Goal: Information Seeking & Learning: Learn about a topic

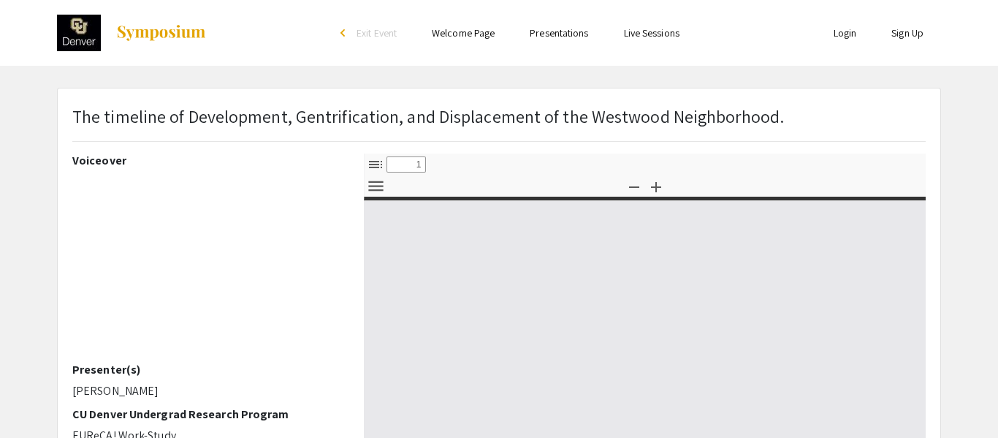
select select "custom"
type input "0"
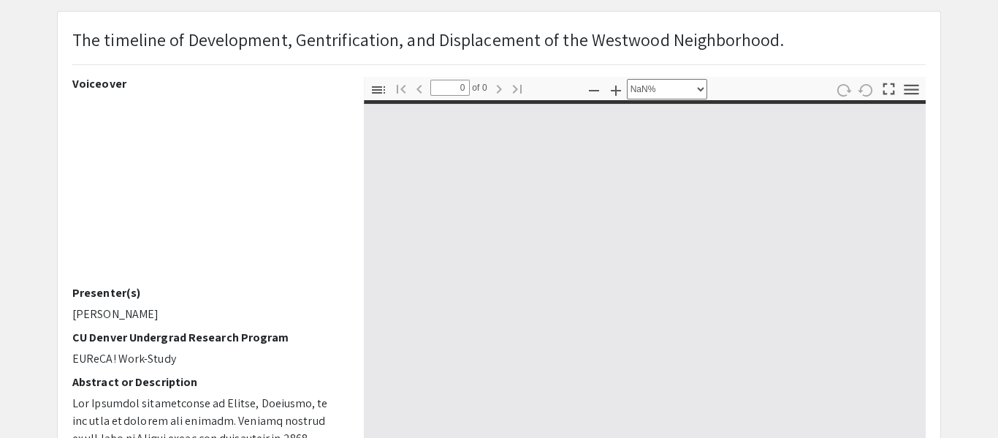
scroll to position [135, 0]
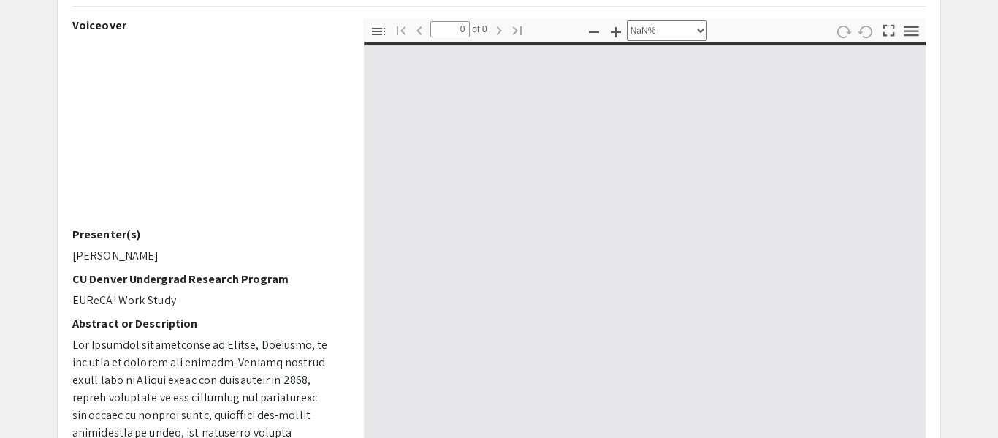
select select "auto"
type input "1"
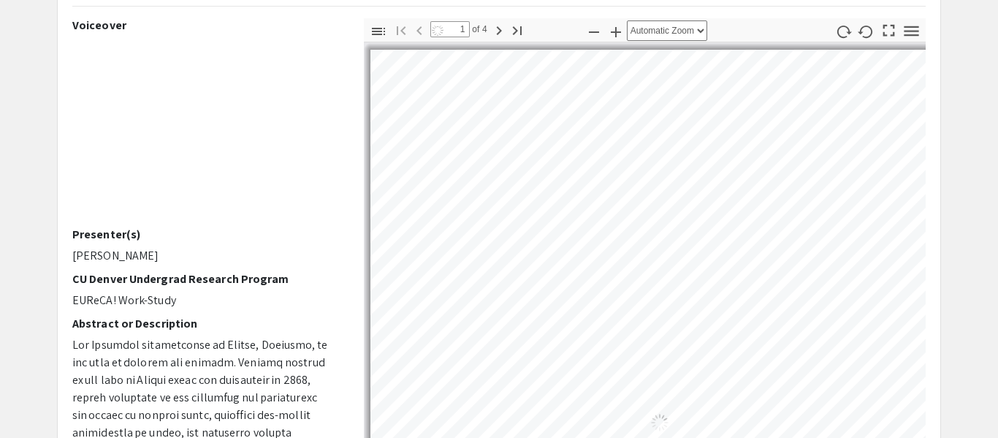
select select "auto"
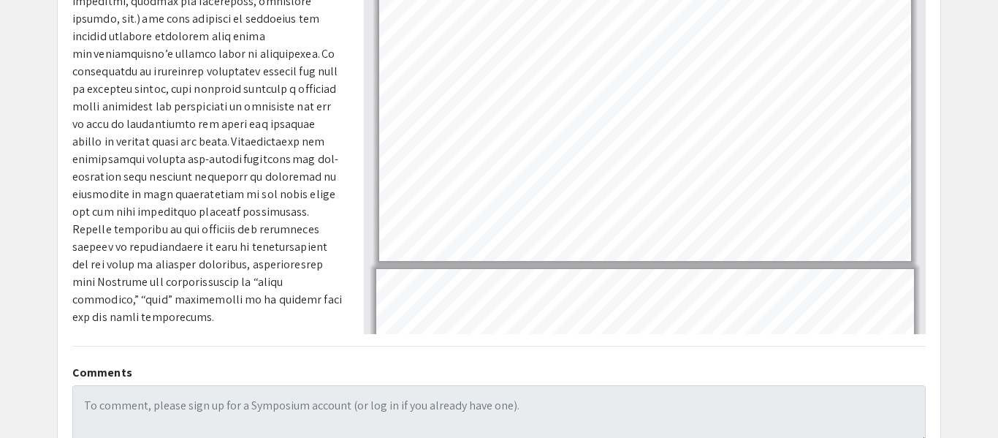
scroll to position [329, 0]
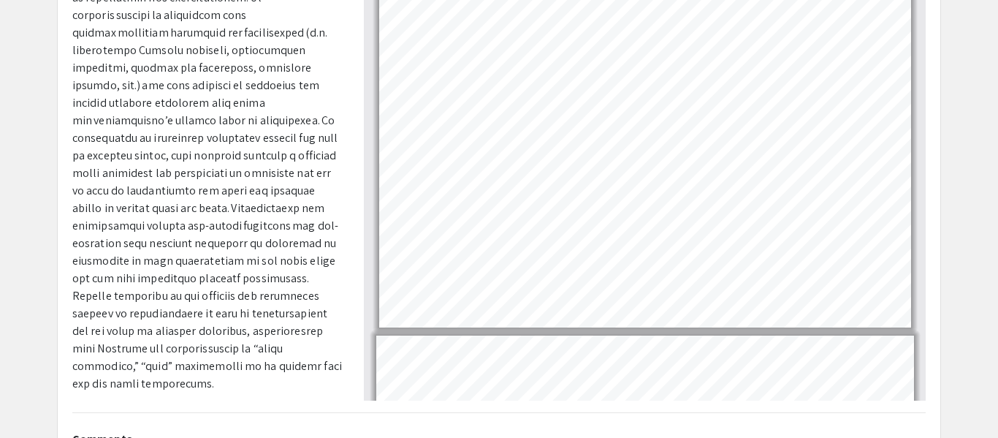
scroll to position [263, 0]
type input "4"
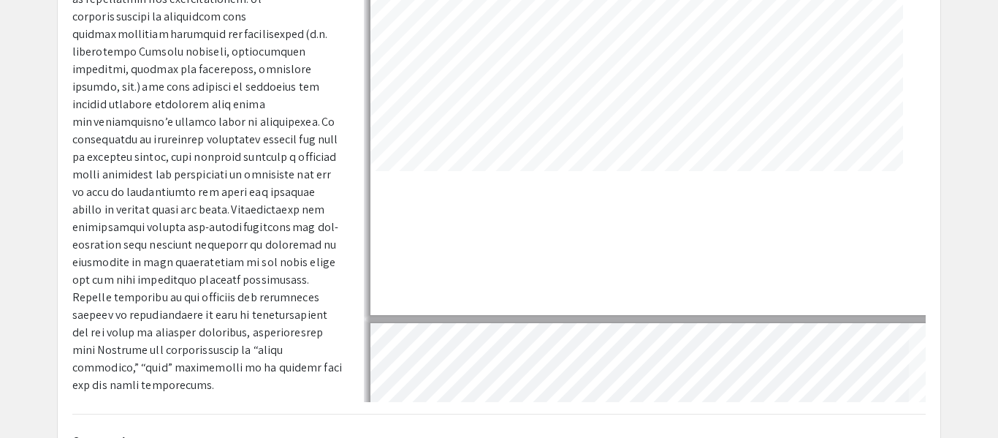
scroll to position [3203, 121]
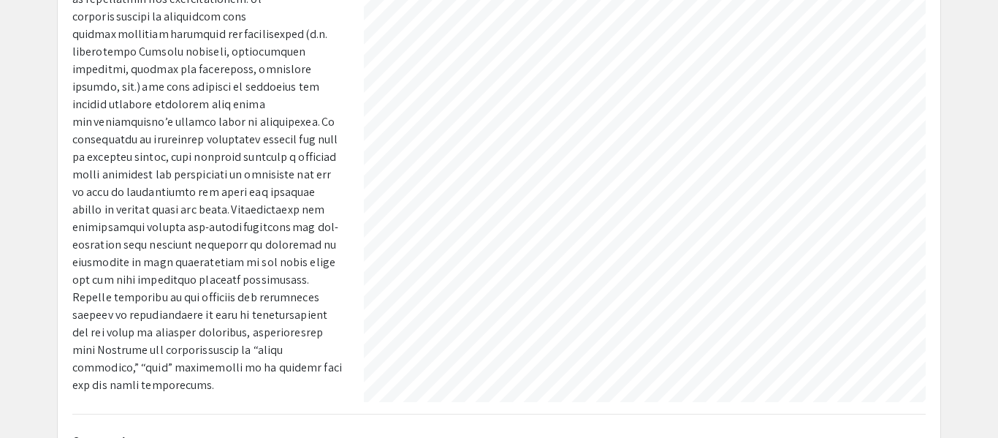
select select "1.5"
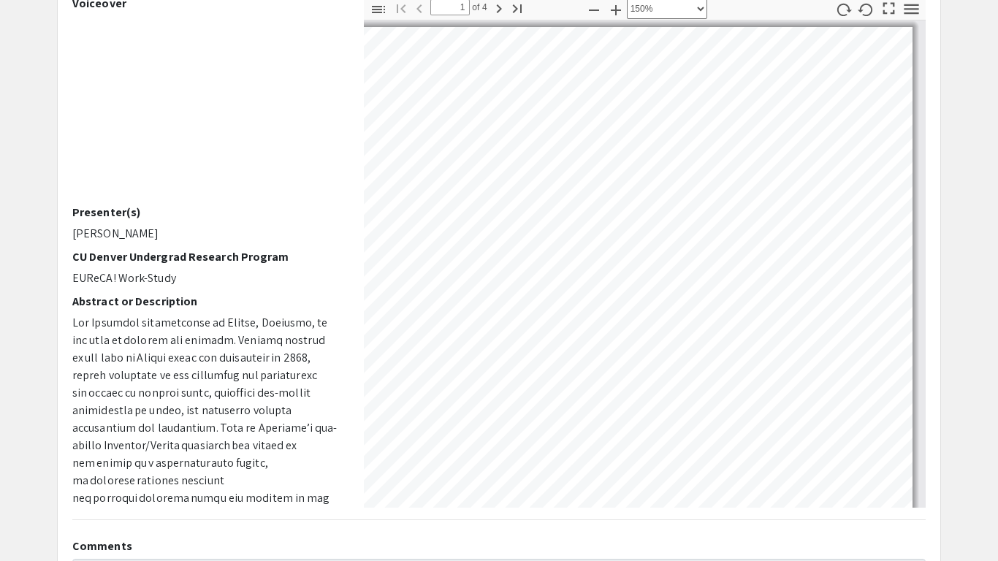
scroll to position [155, 0]
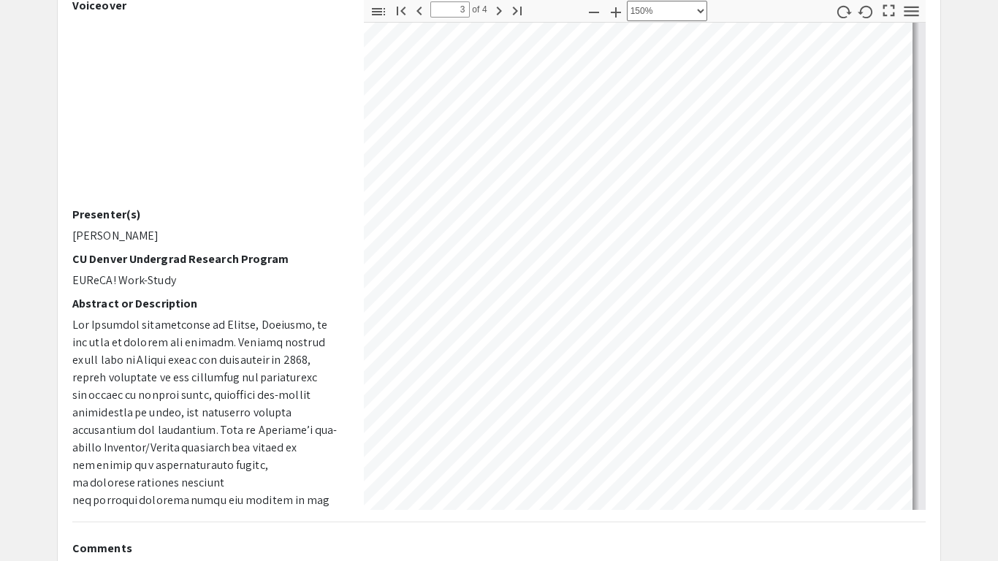
type input "4"
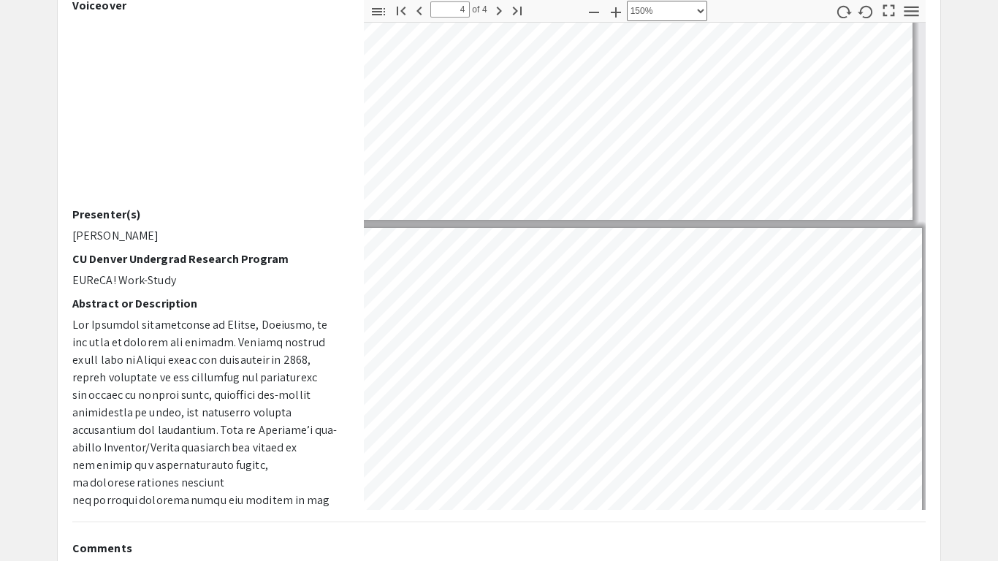
scroll to position [3895, 325]
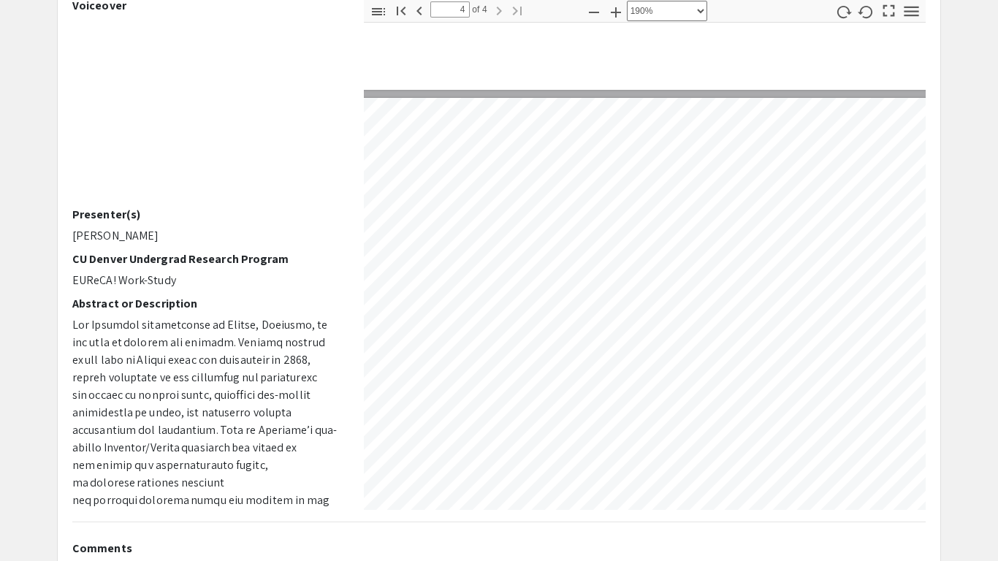
select select "custom"
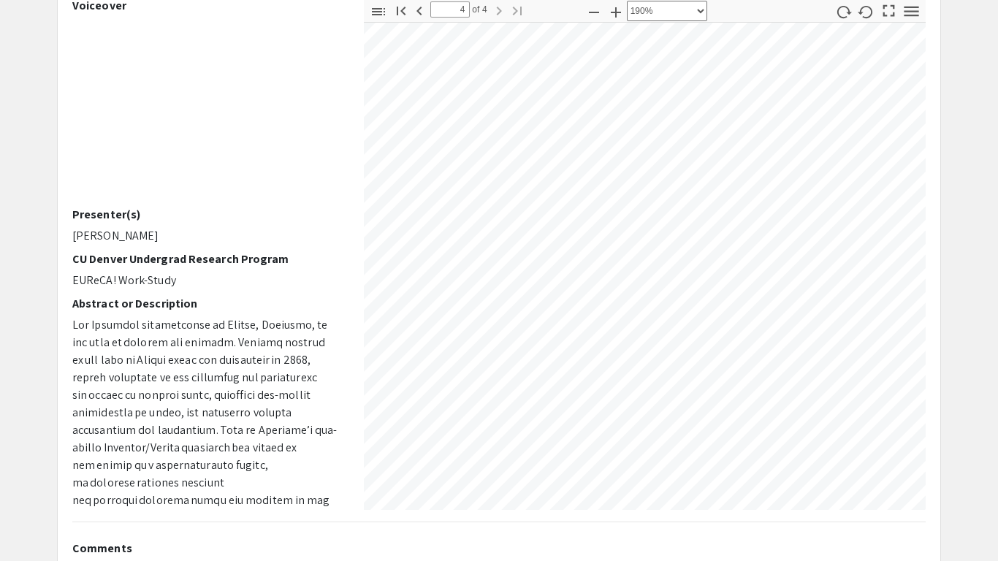
scroll to position [4987, 365]
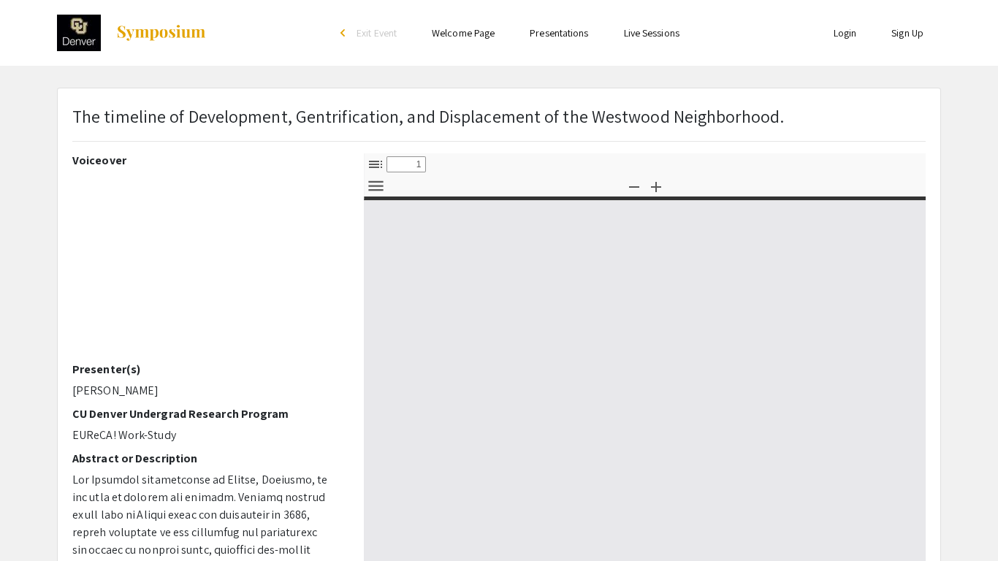
select select "custom"
type input "0"
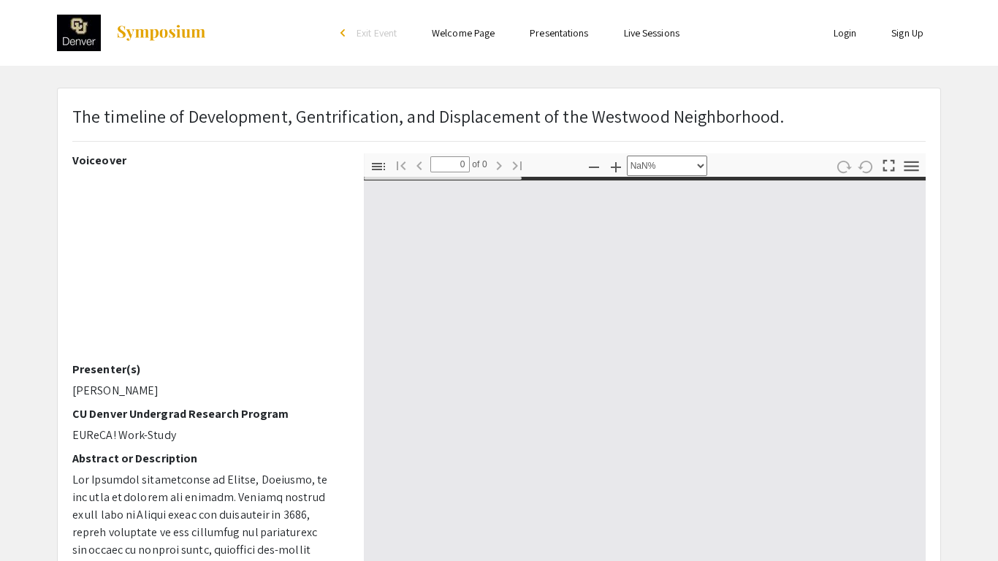
select select "auto"
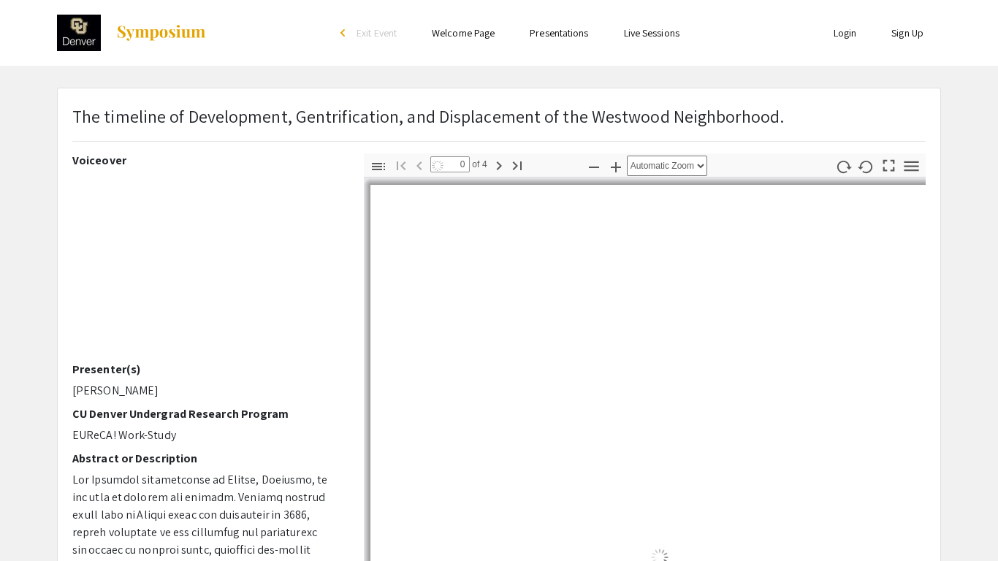
type input "1"
select select "custom"
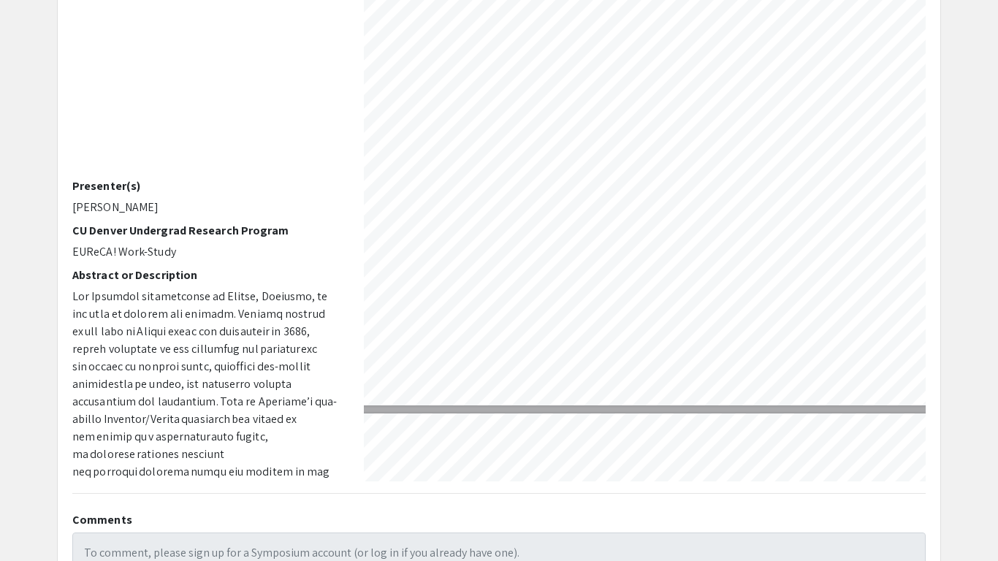
scroll to position [1015, 420]
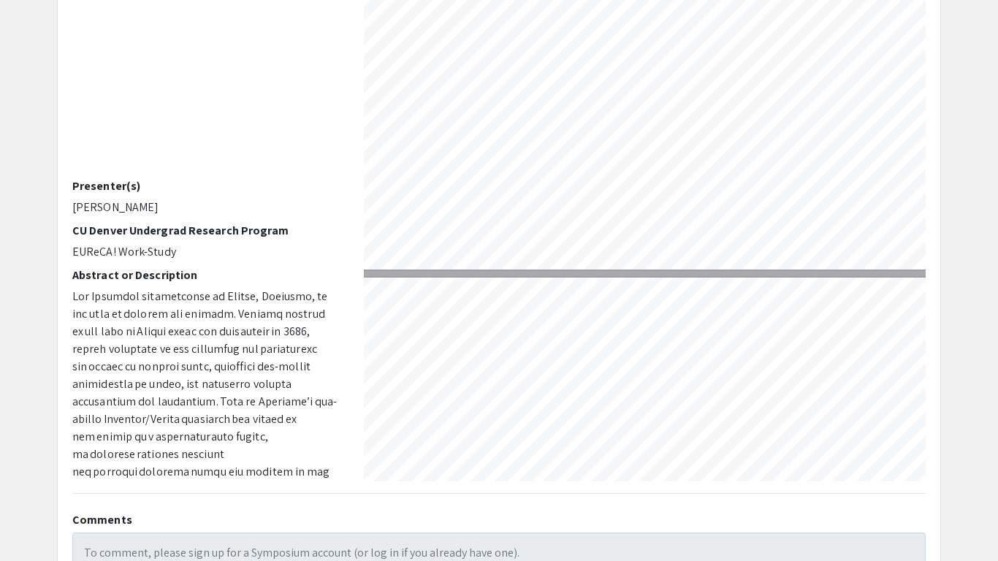
type input "2"
select select "custom"
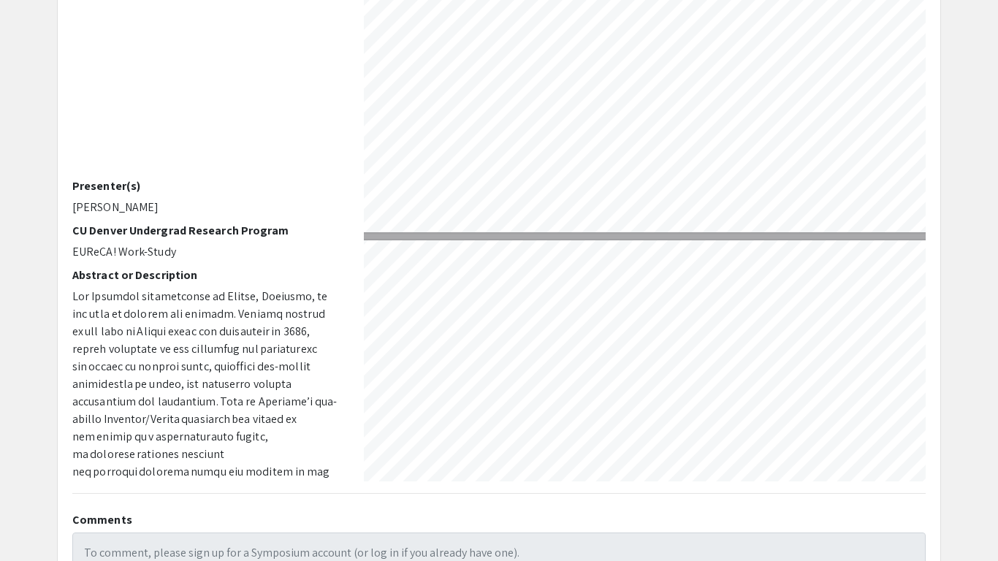
type input "3"
select select "custom"
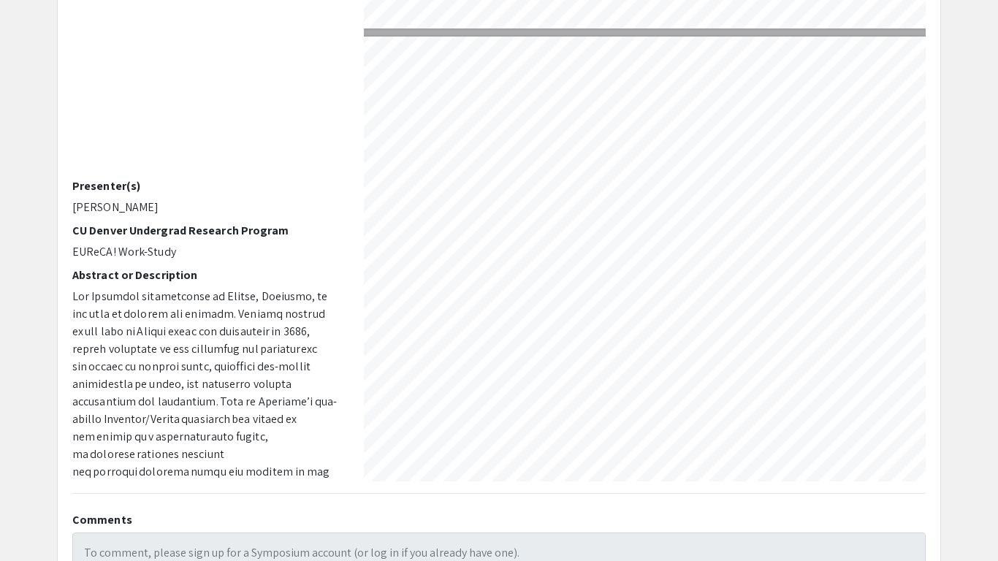
scroll to position [2930, 423]
type input "2"
select select "custom"
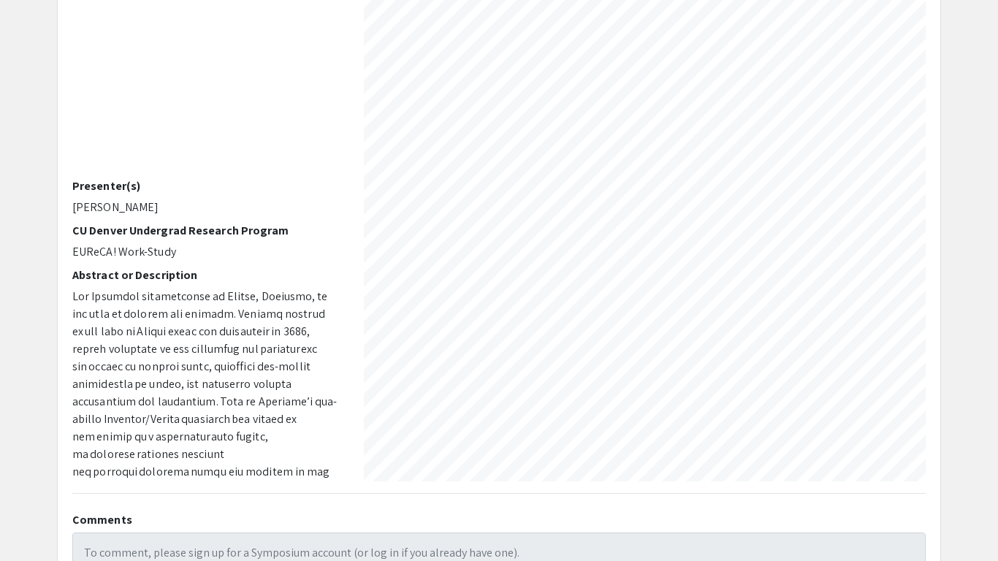
scroll to position [1282, 7]
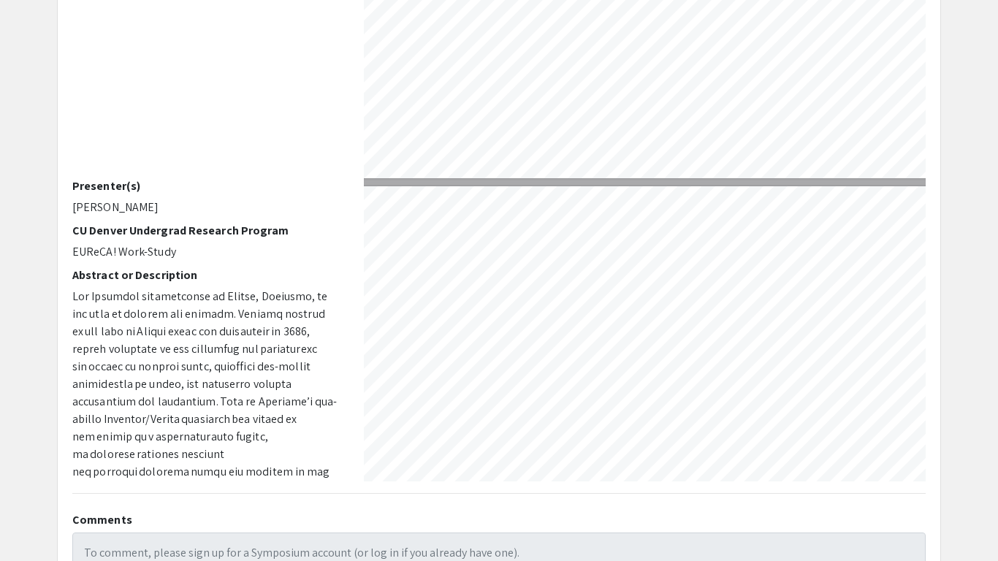
type input "1"
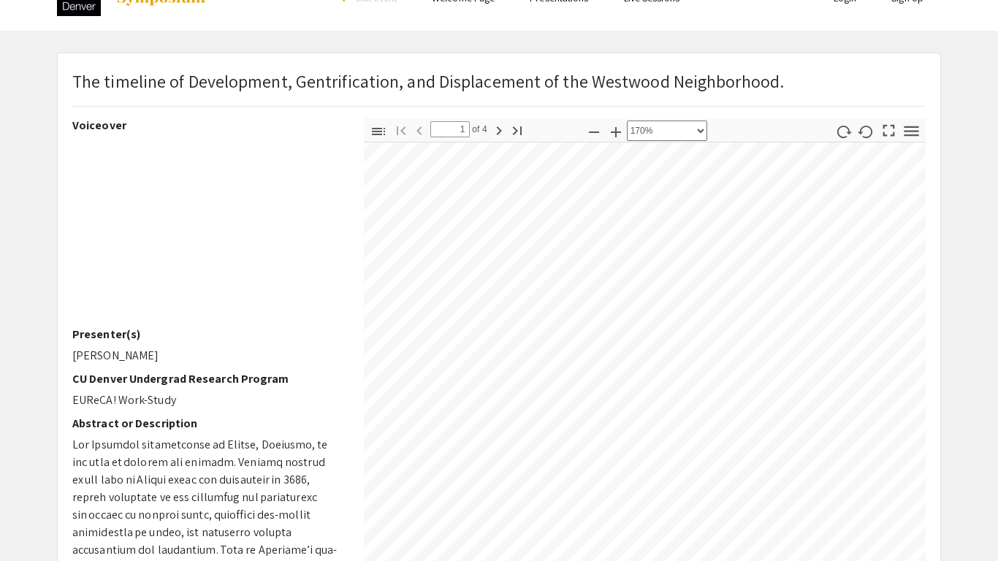
scroll to position [38, 0]
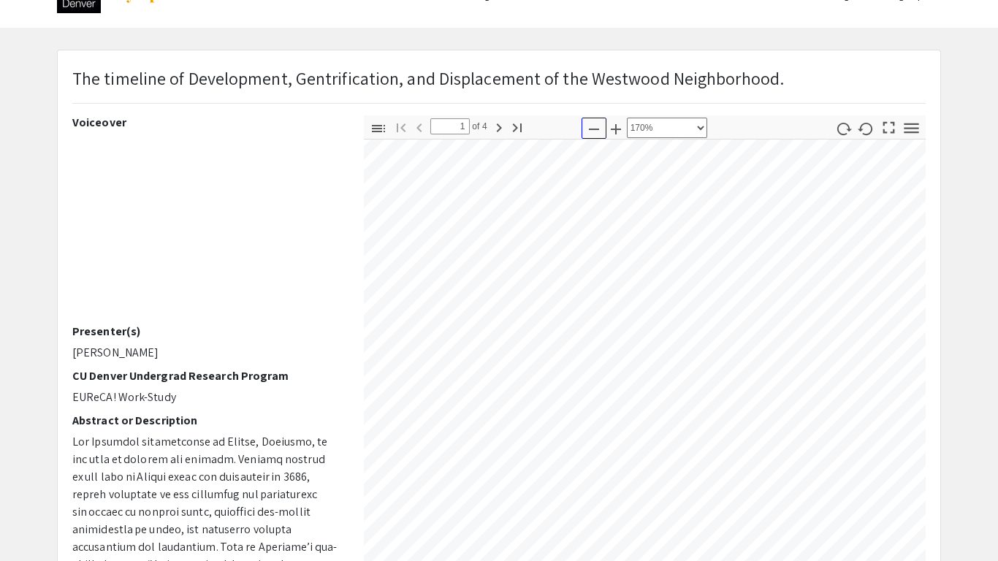
click at [595, 129] on icon "button" at bounding box center [594, 129] width 10 height 1
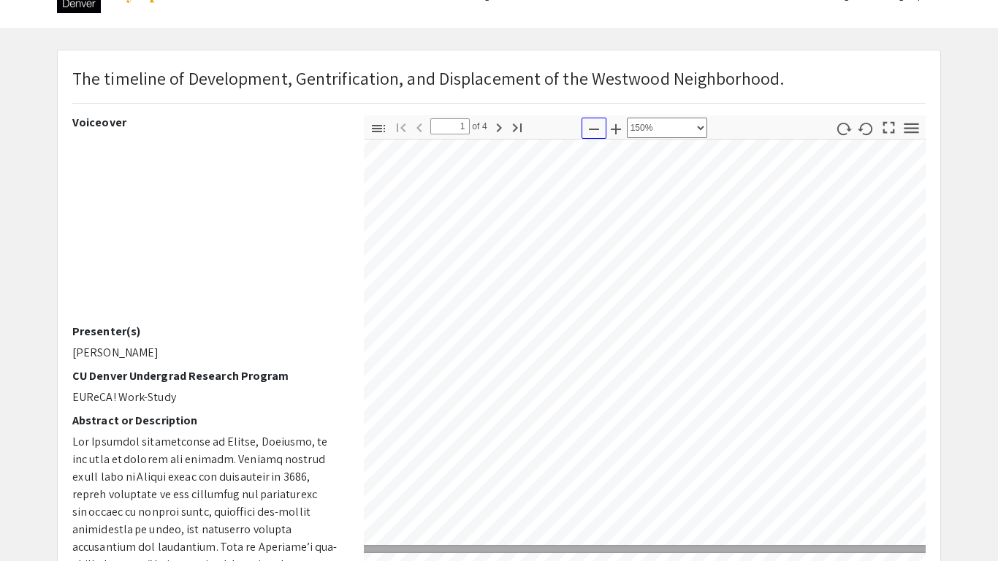
click at [595, 129] on icon "button" at bounding box center [594, 129] width 10 height 1
select select "custom"
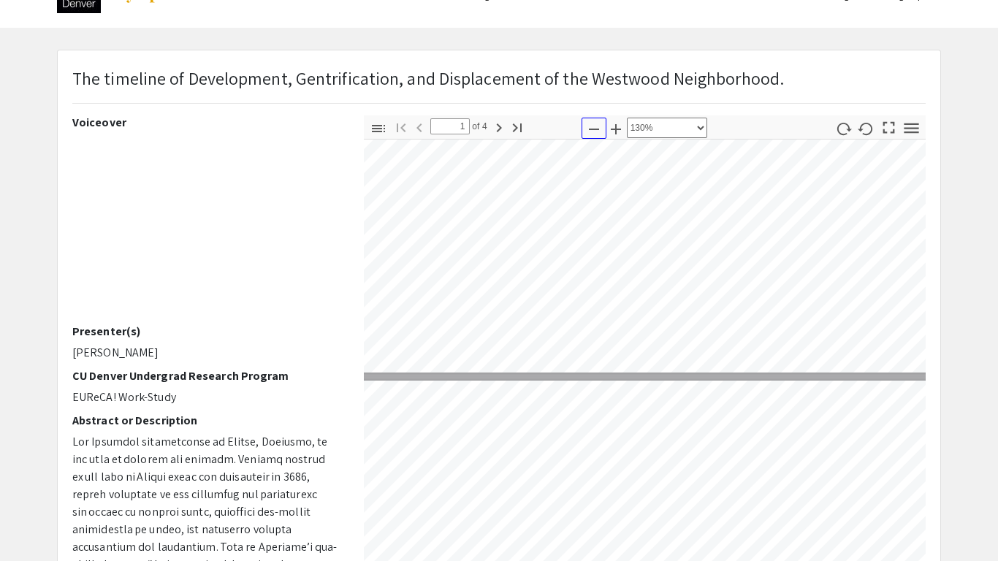
type input "2"
select select "custom"
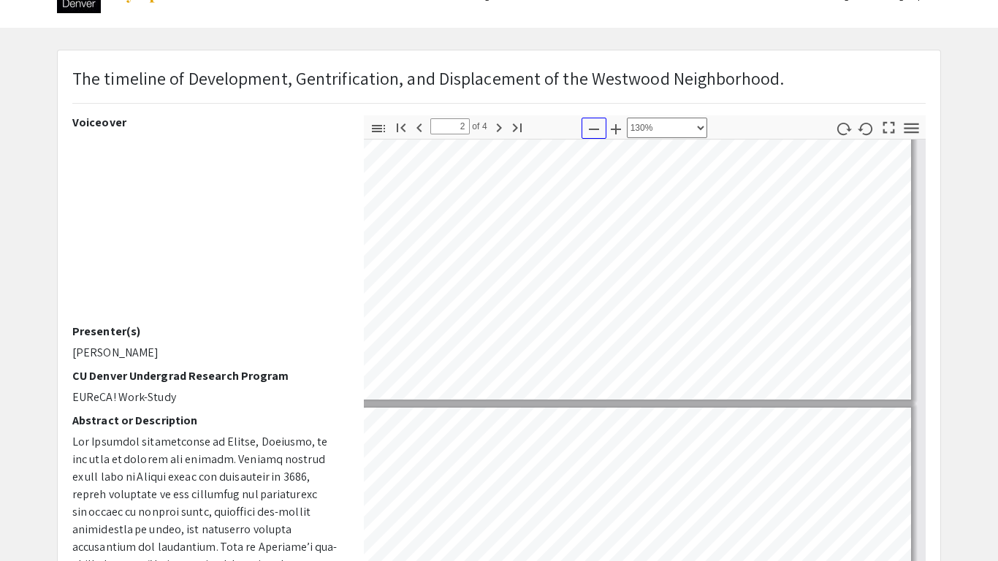
type input "3"
select select "custom"
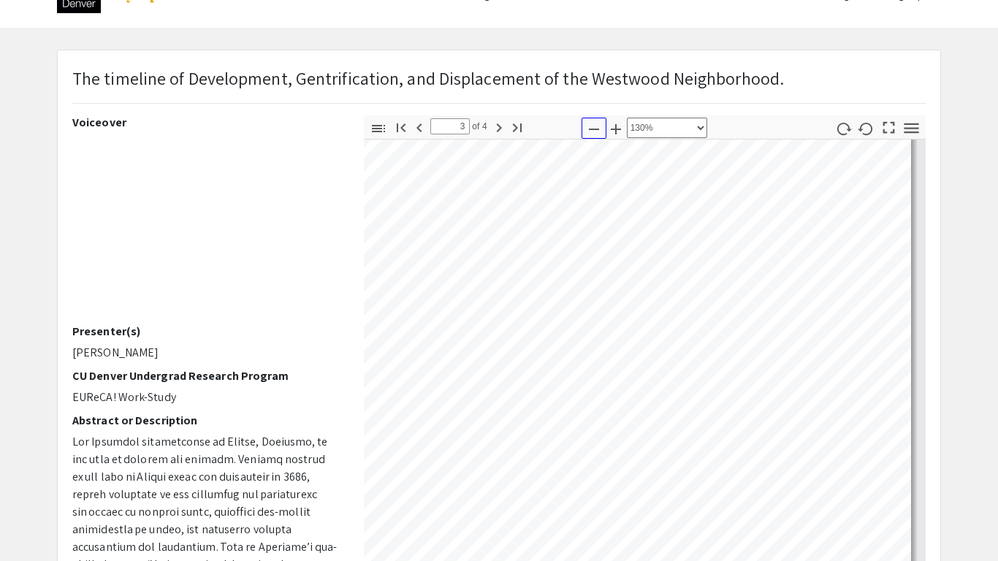
scroll to position [2276, 211]
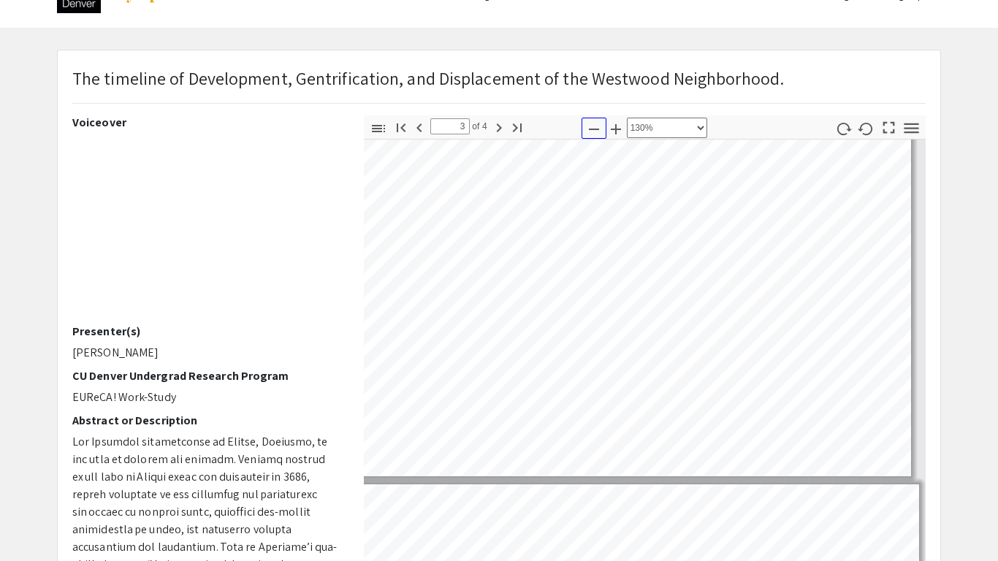
type input "4"
select select "custom"
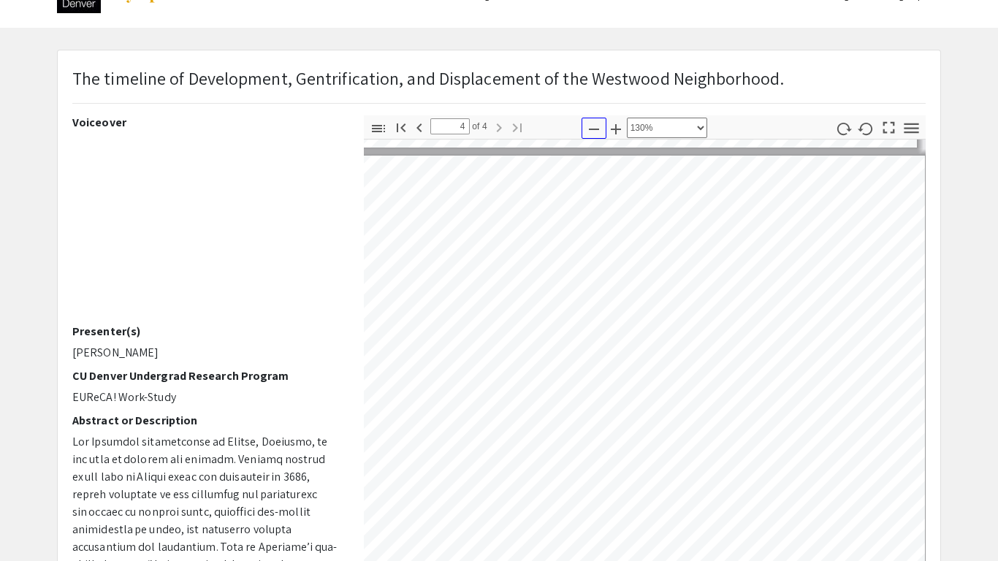
scroll to position [3077, 205]
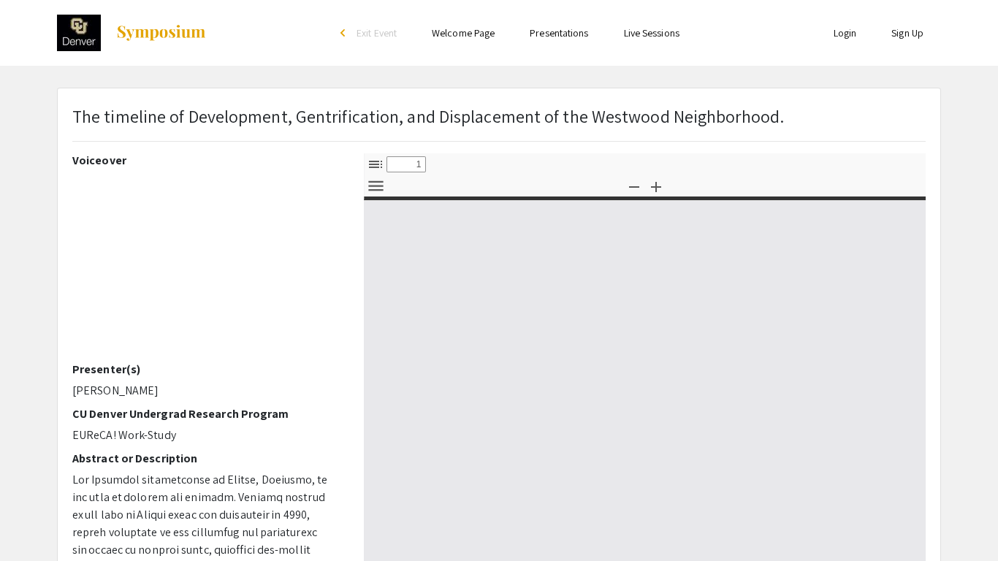
select select "custom"
type input "0"
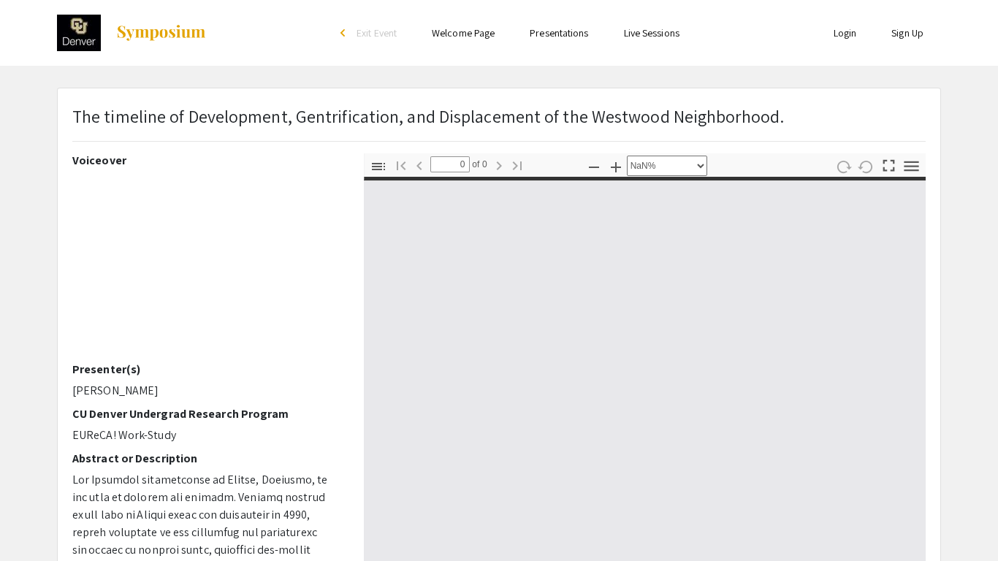
select select "auto"
type input "1"
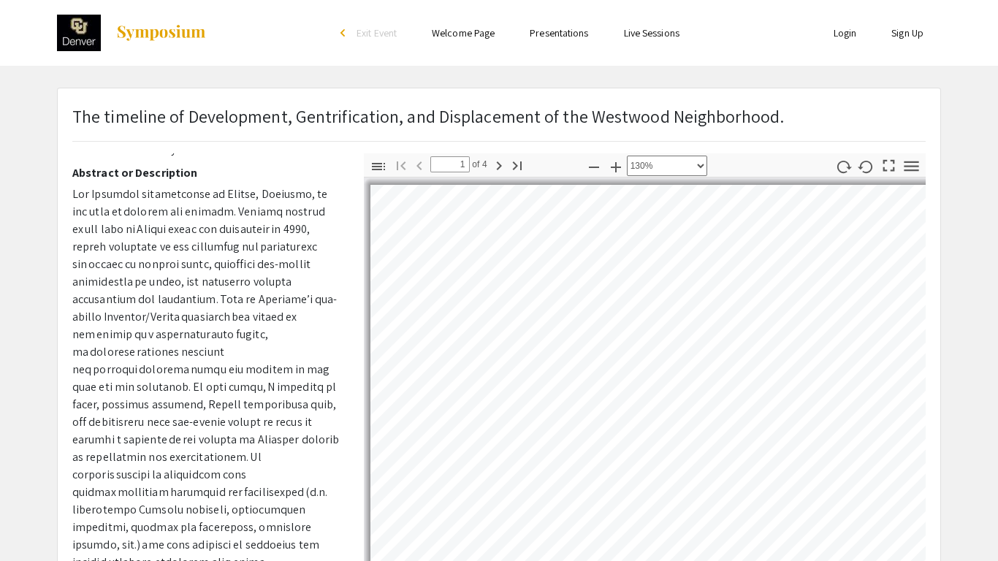
scroll to position [289, 0]
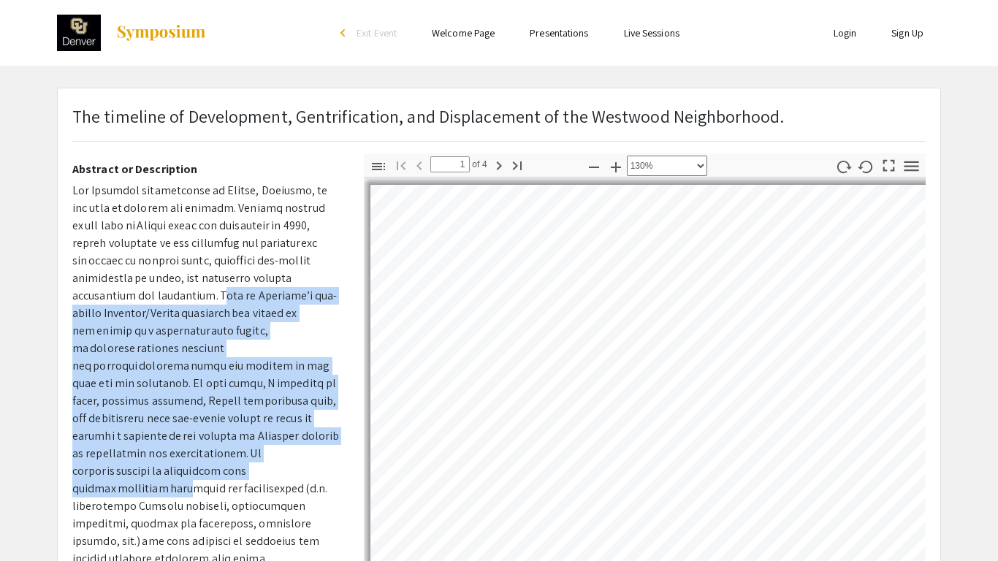
drag, startPoint x: 133, startPoint y: 290, endPoint x: 180, endPoint y: 481, distance: 196.3
click at [180, 481] on p at bounding box center [207, 515] width 270 height 666
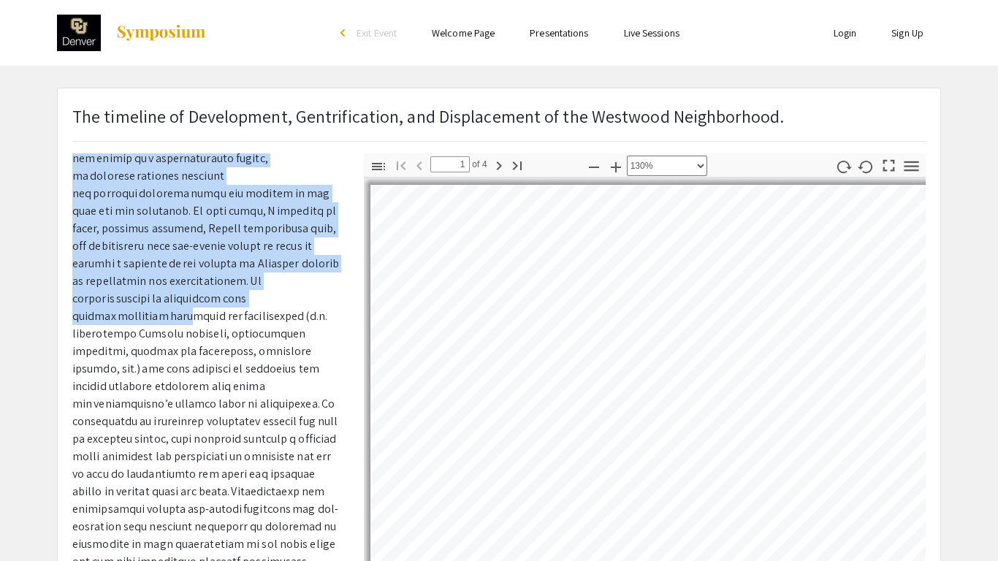
scroll to position [481, 0]
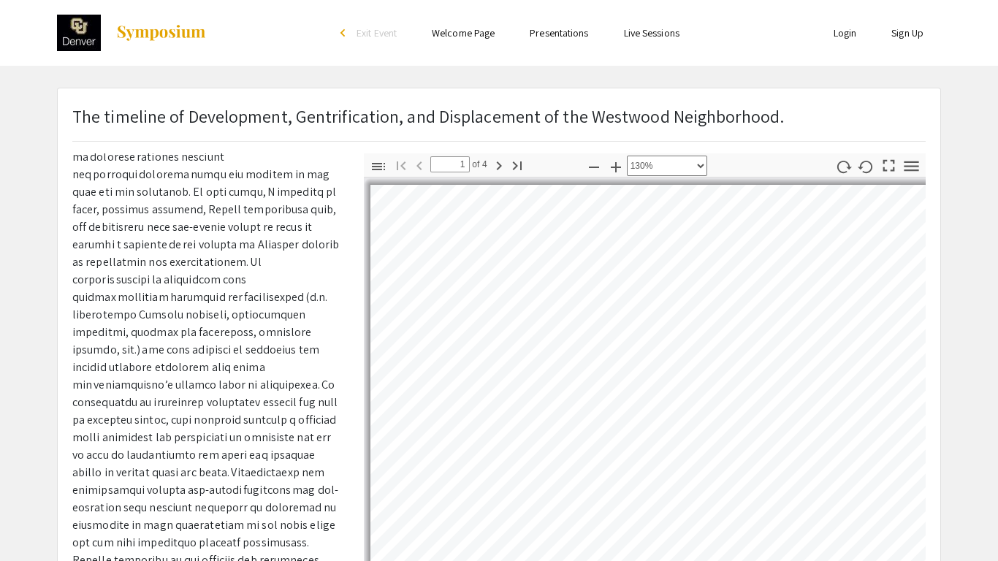
click at [194, 470] on p at bounding box center [207, 324] width 270 height 666
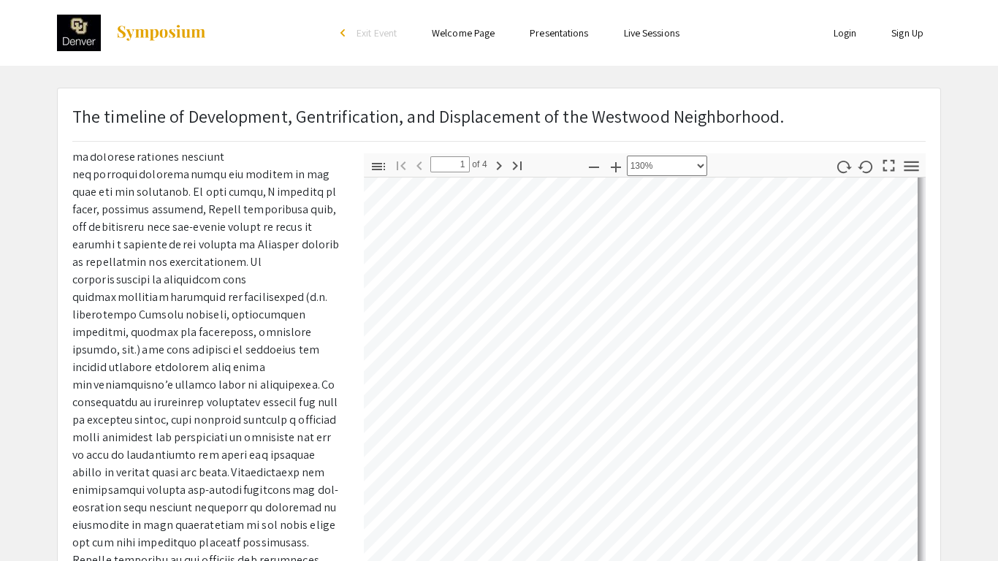
scroll to position [435, 211]
click at [595, 168] on icon "button" at bounding box center [594, 168] width 18 height 18
select select "custom"
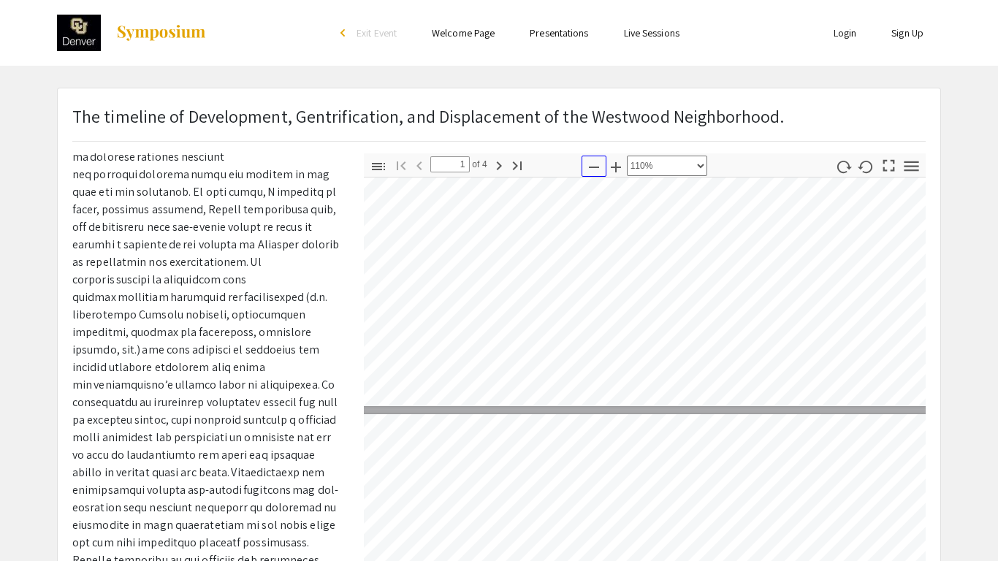
type input "2"
select select "custom"
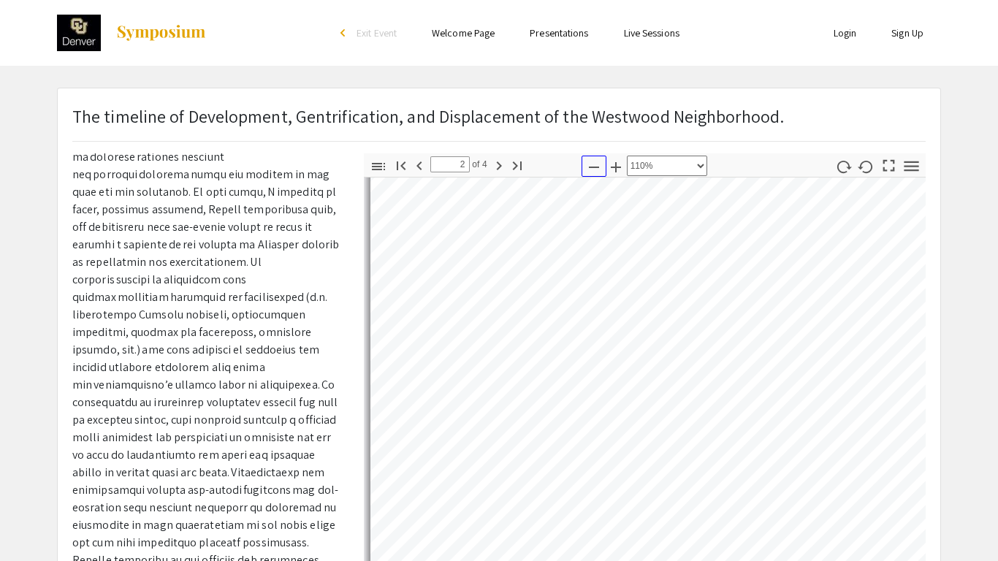
scroll to position [898, 0]
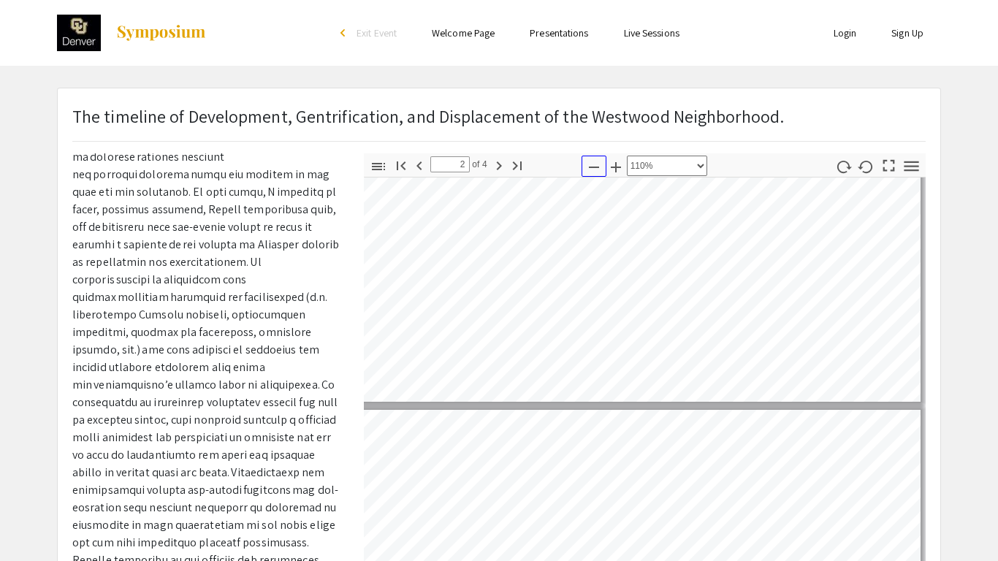
type input "1"
select select "custom"
type input "2"
select select "custom"
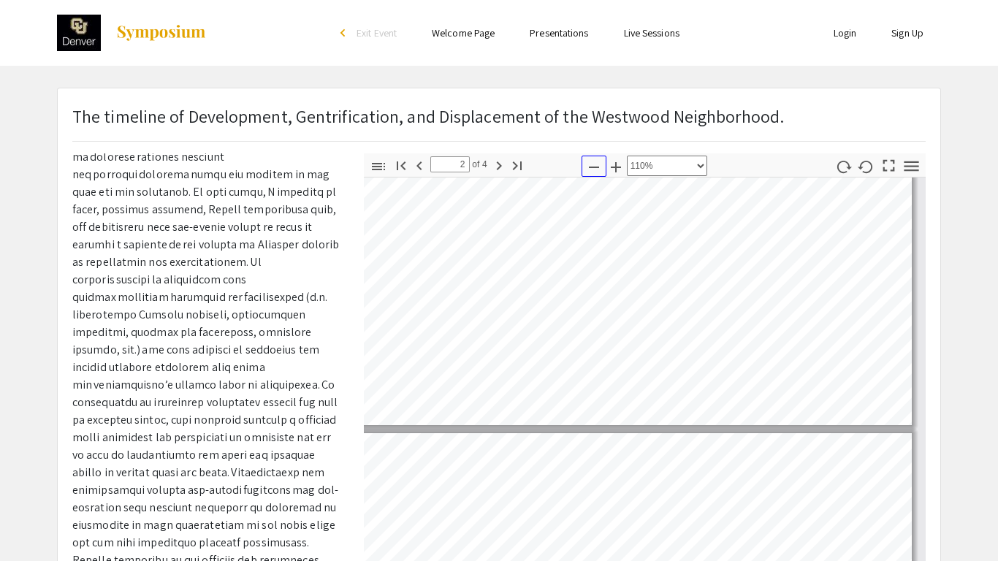
scroll to position [1484, 91]
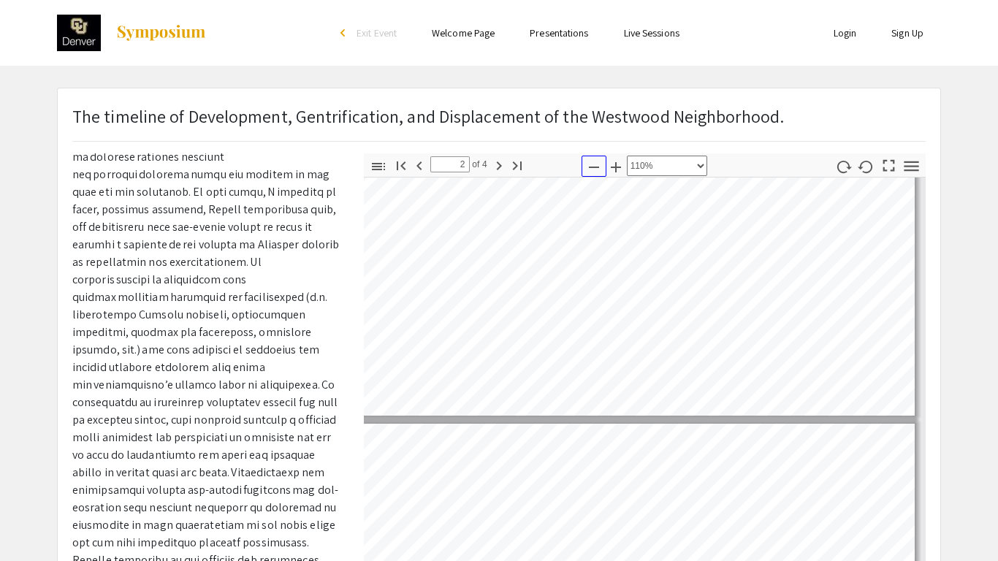
type input "3"
select select "custom"
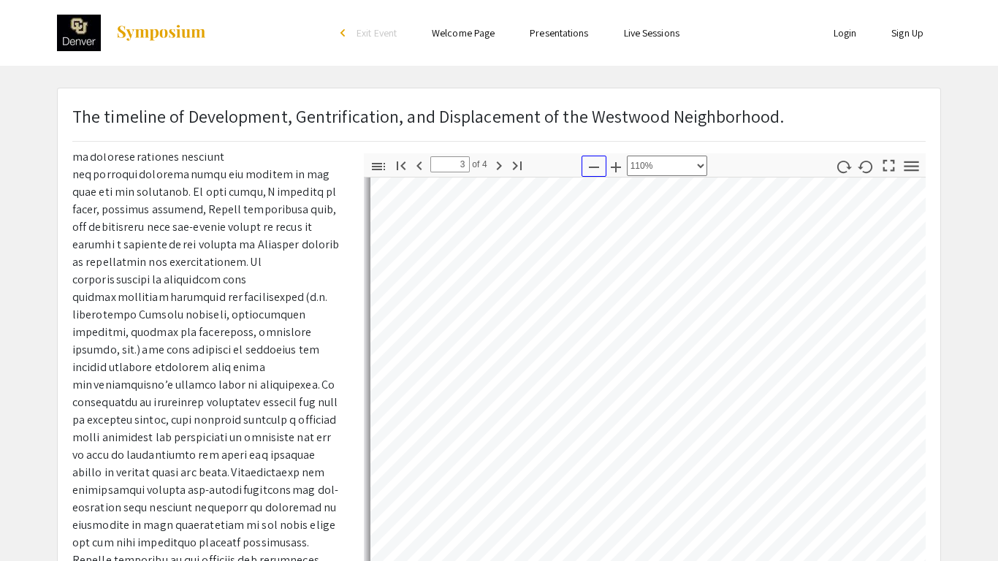
scroll to position [2102, 0]
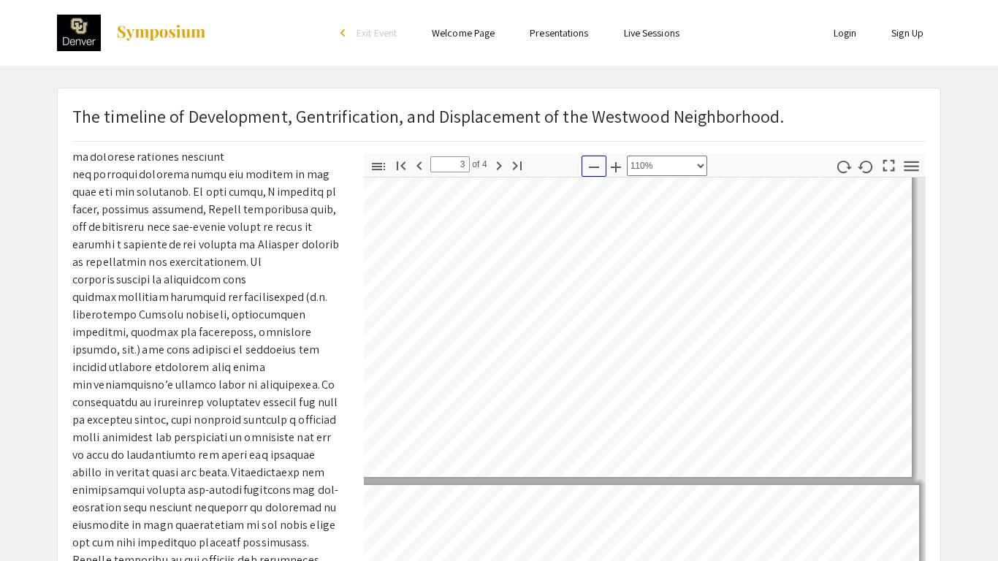
type input "4"
select select "custom"
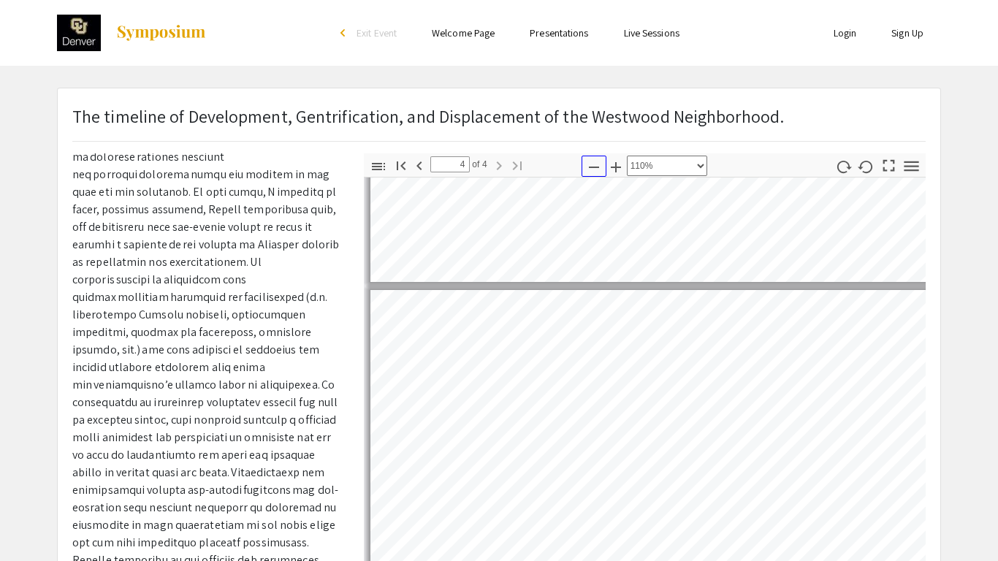
scroll to position [2315, 0]
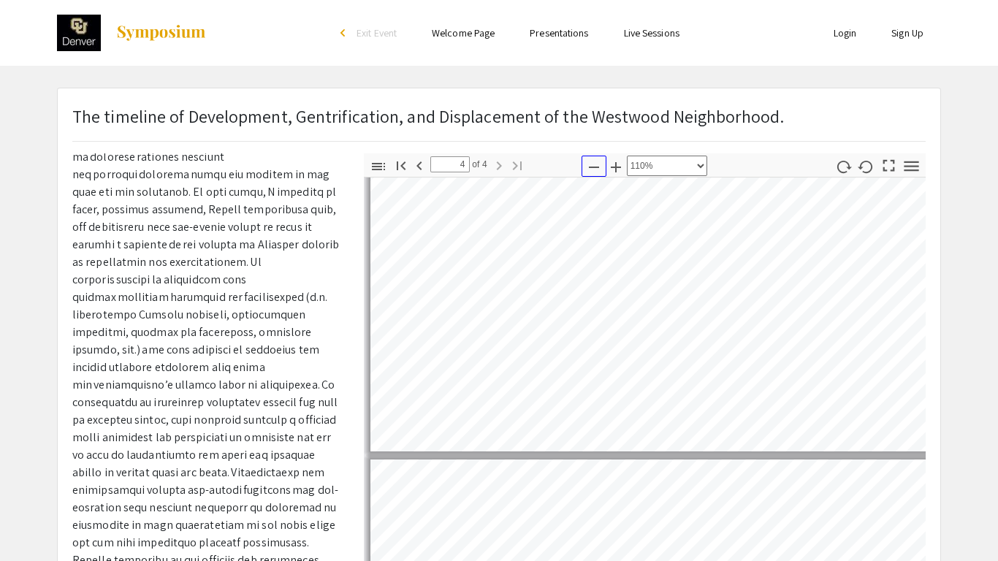
type input "3"
select select "custom"
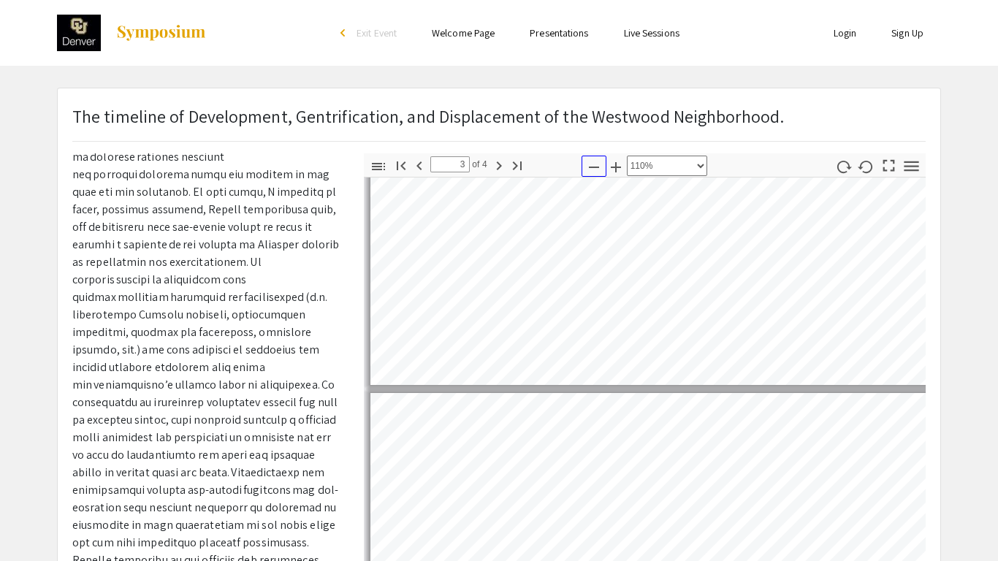
scroll to position [1513, 0]
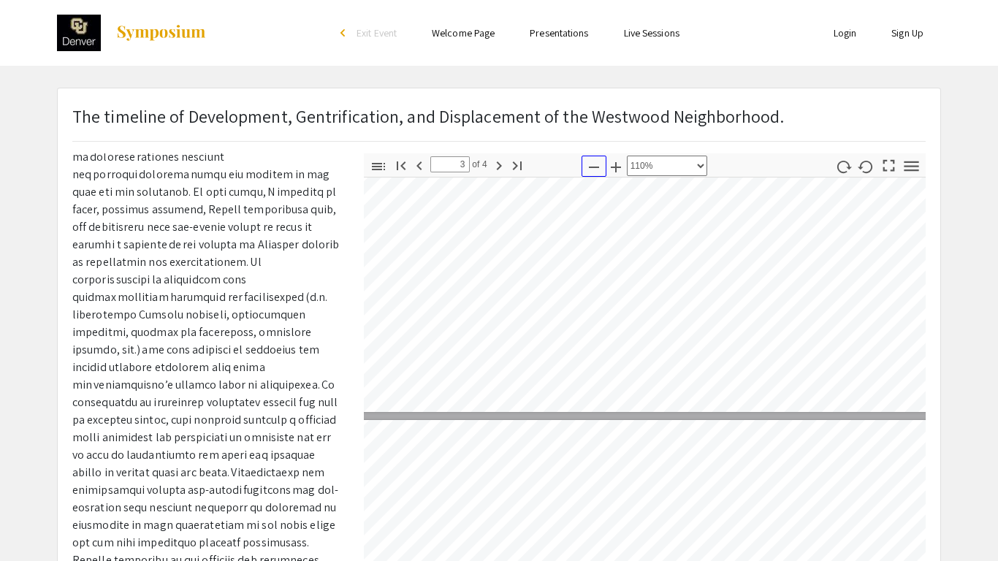
type input "2"
select select "custom"
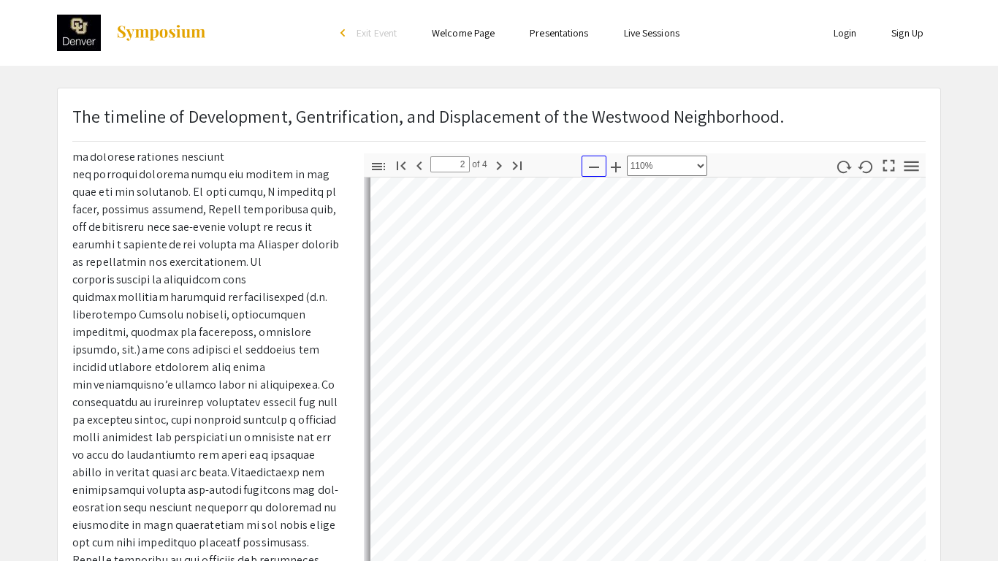
scroll to position [835, 0]
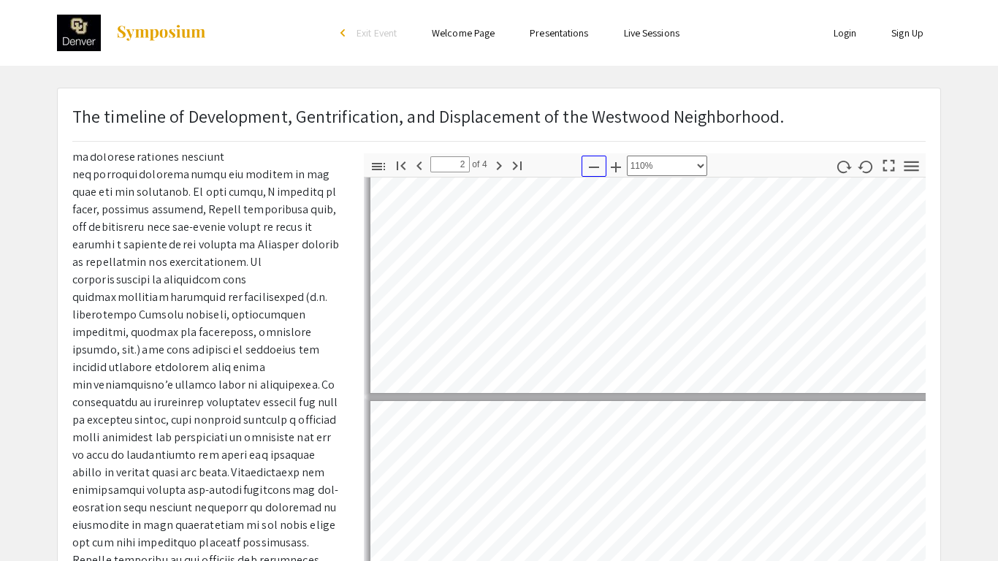
type input "1"
select select "custom"
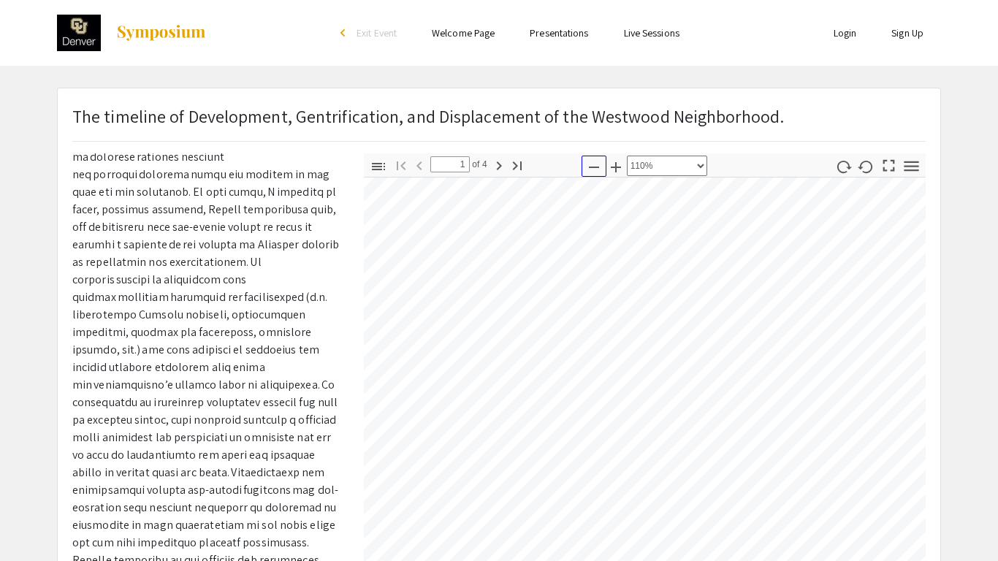
scroll to position [0, 39]
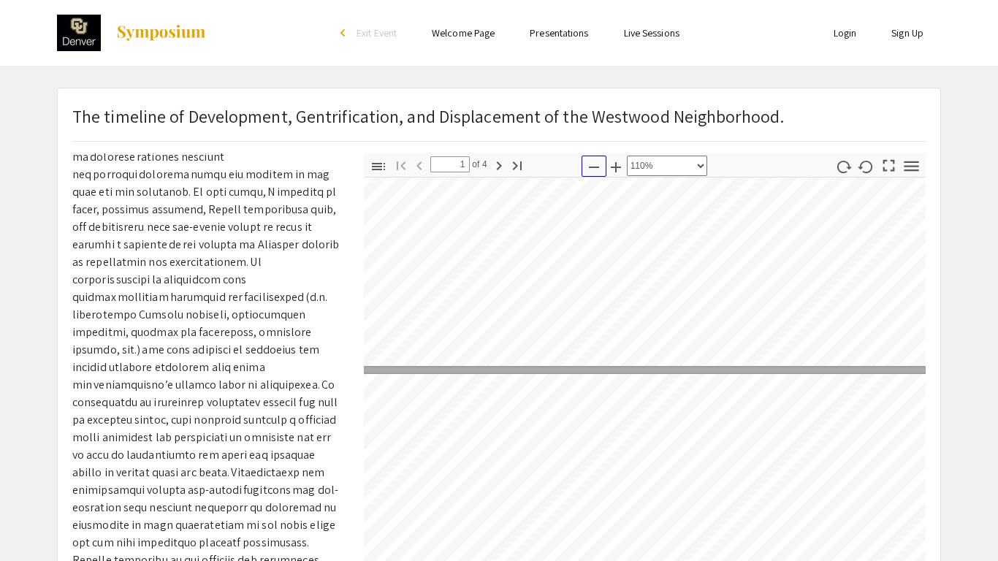
type input "2"
select select "custom"
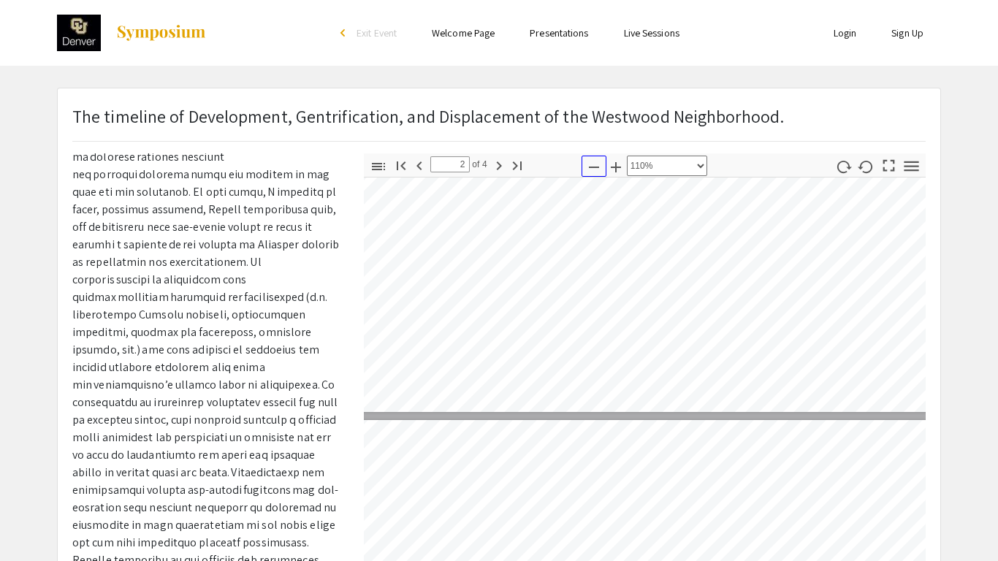
type input "3"
select select "custom"
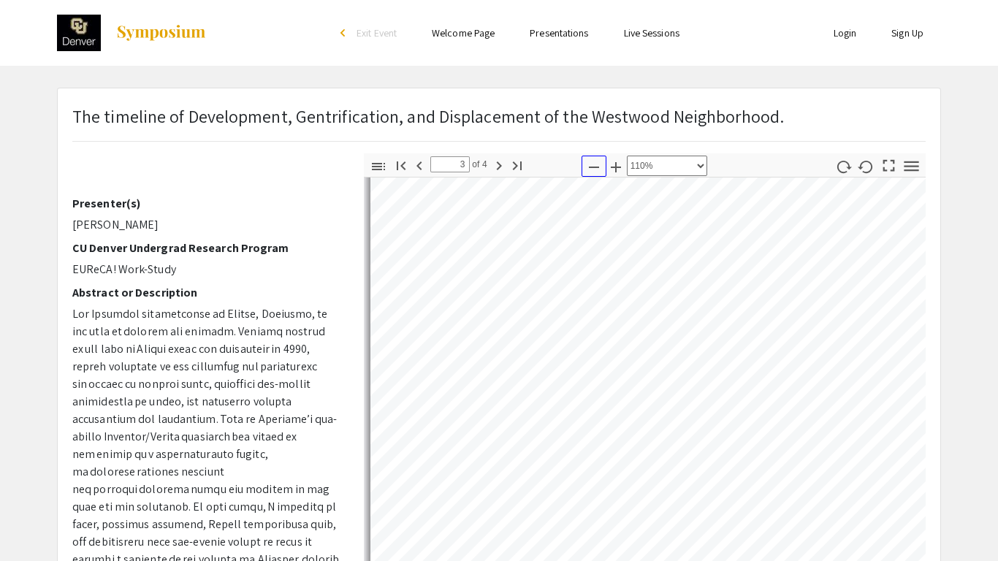
scroll to position [163, 0]
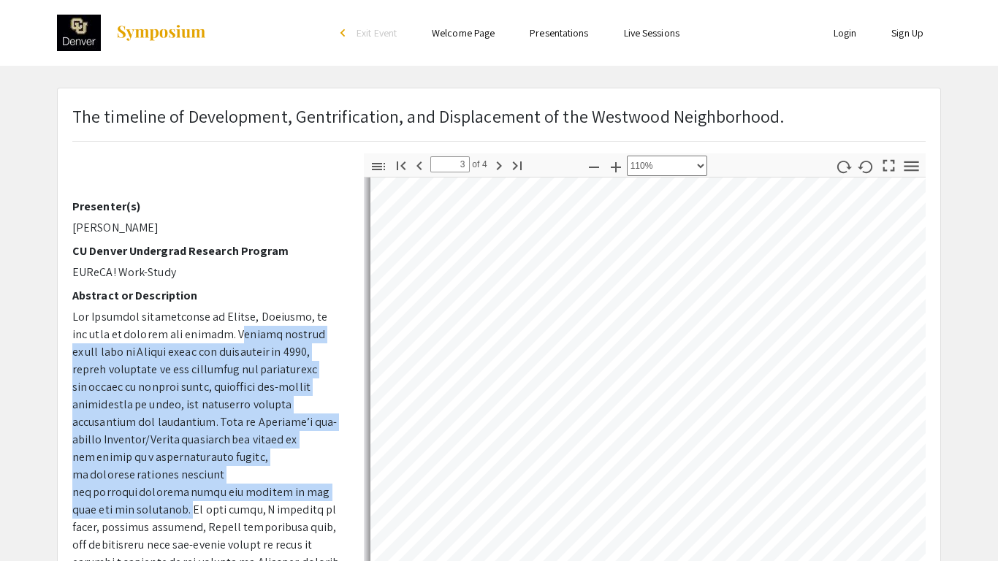
drag, startPoint x: 224, startPoint y: 329, endPoint x: 171, endPoint y: 505, distance: 184.4
copy p "Largely ignored by the city of Denver after its annexation in 1946, recent atte…"
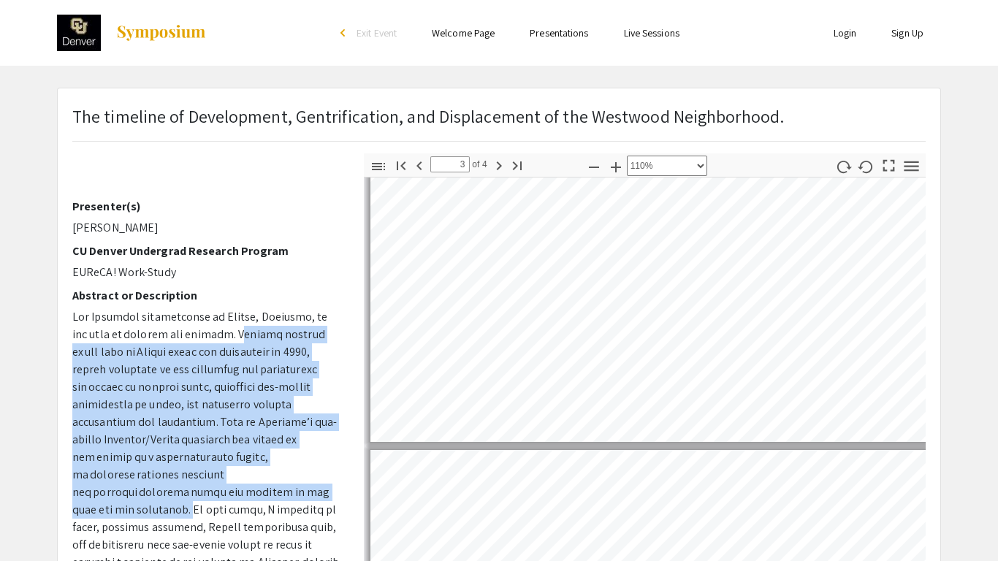
type input "2"
select select "custom"
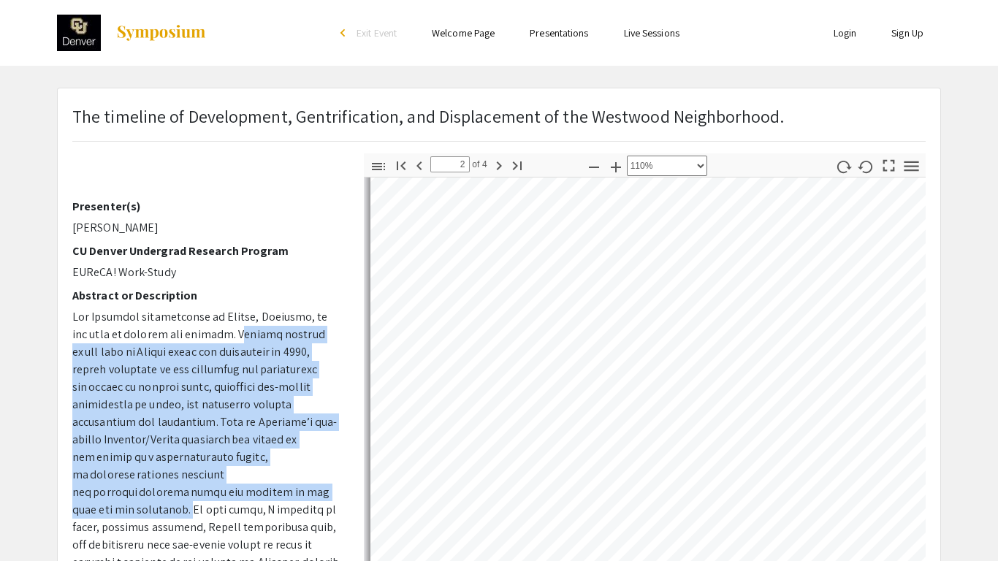
type input "1"
select select "custom"
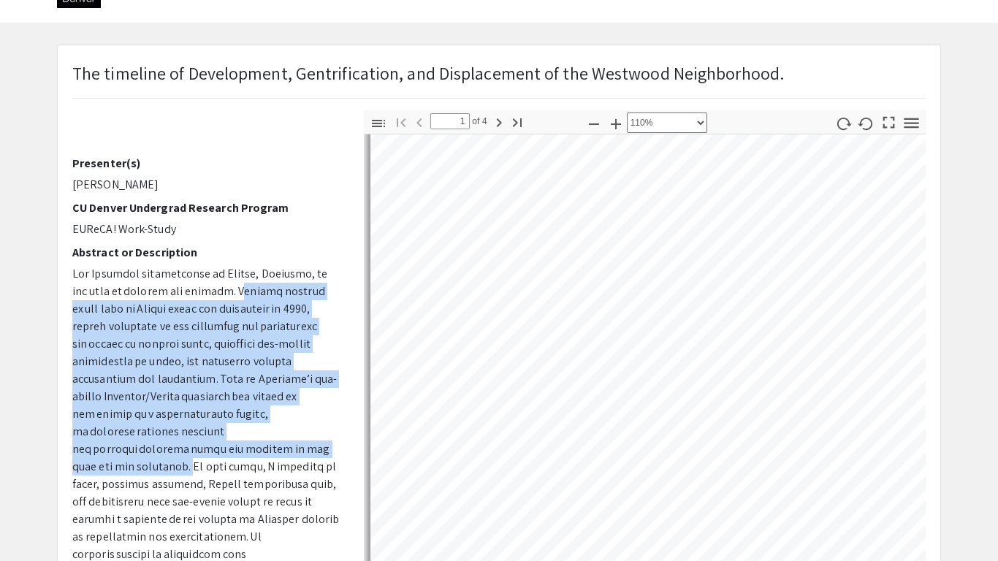
scroll to position [392, 0]
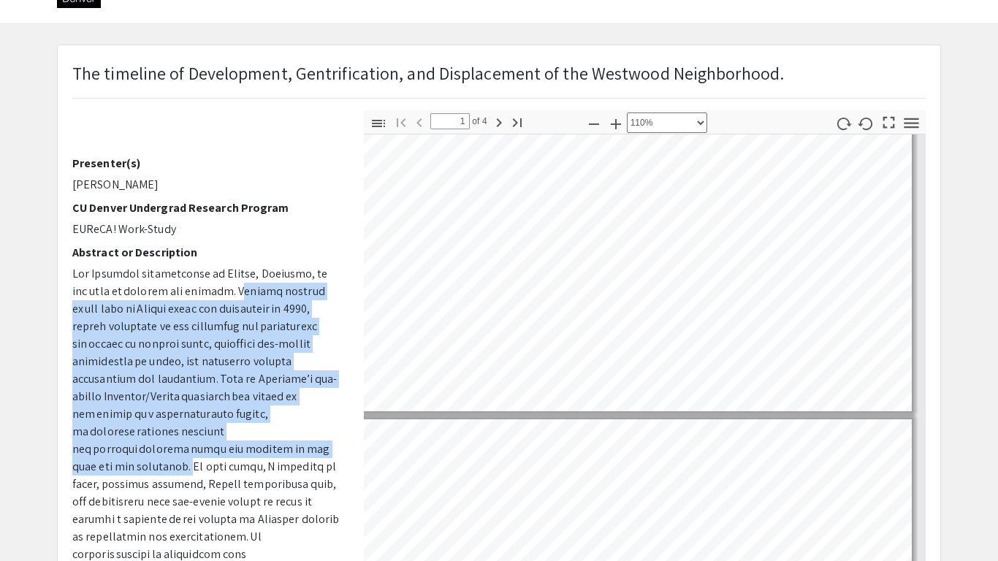
type input "2"
select select "custom"
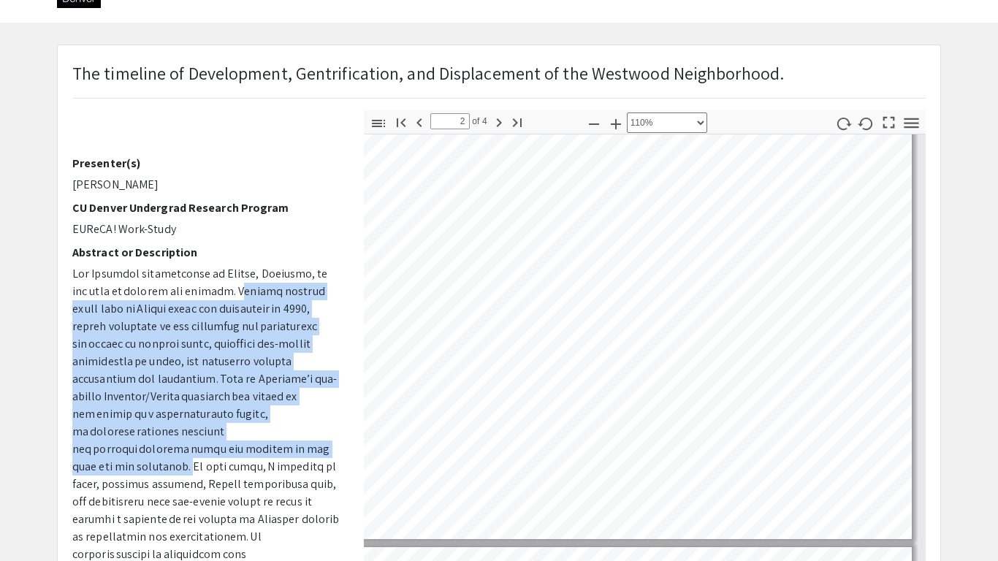
scroll to position [1313, 94]
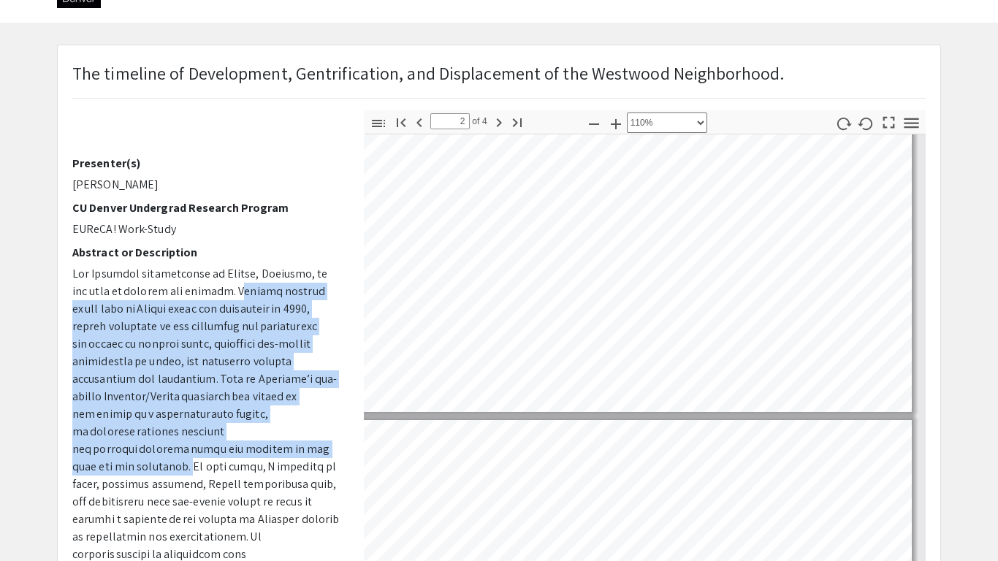
type input "3"
select select "custom"
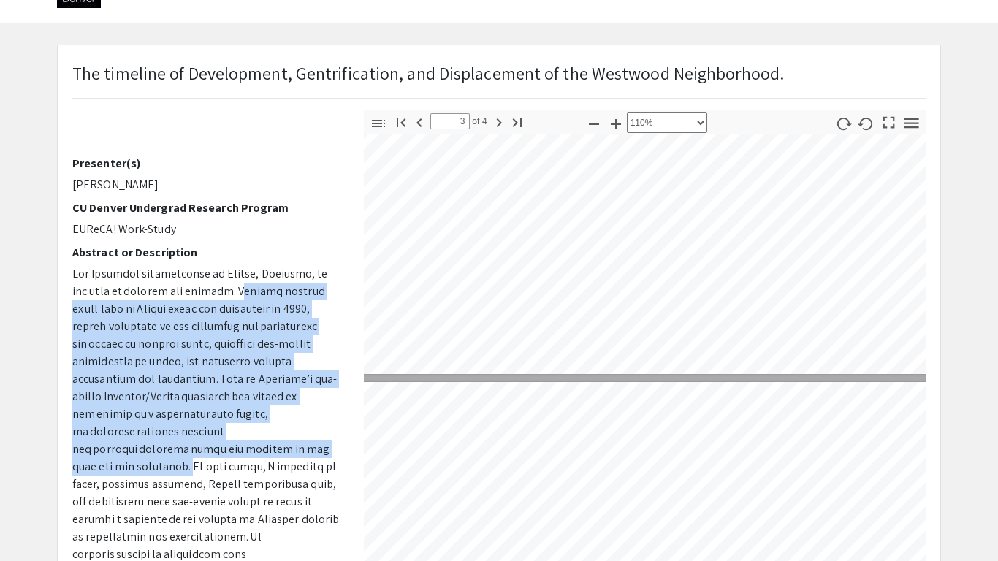
type input "2"
select select "custom"
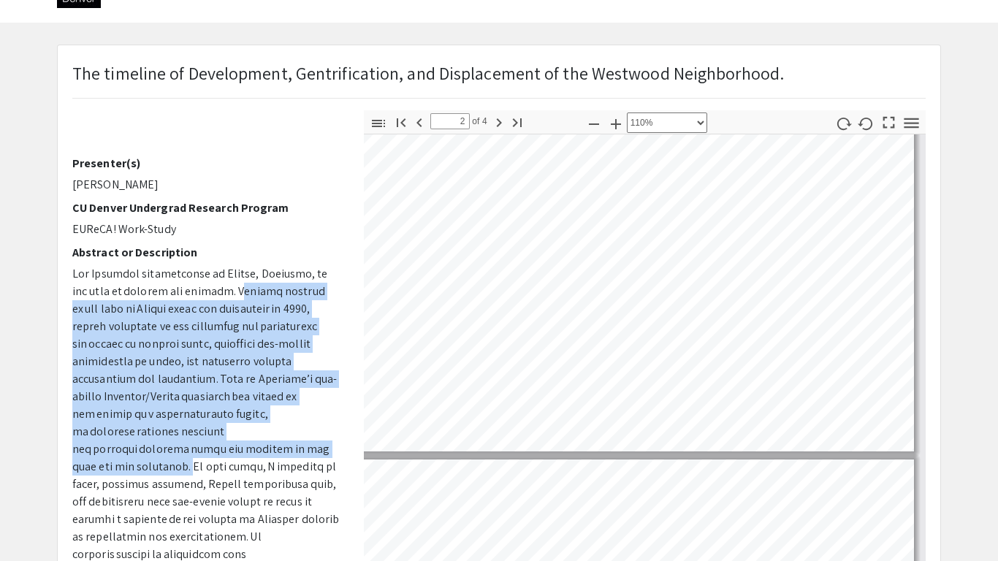
scroll to position [1403, 92]
